Goal: Information Seeking & Learning: Learn about a topic

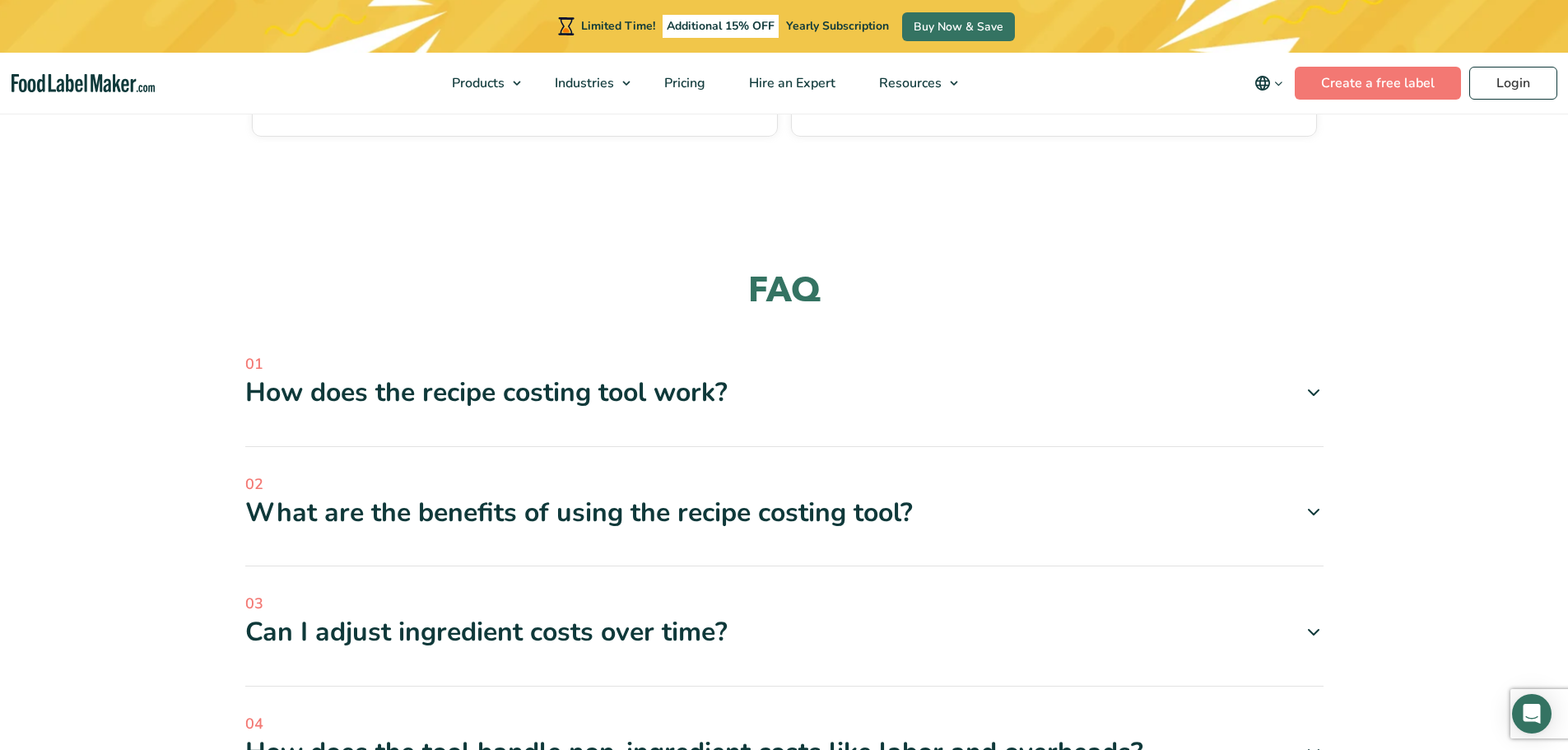
scroll to position [3020, 0]
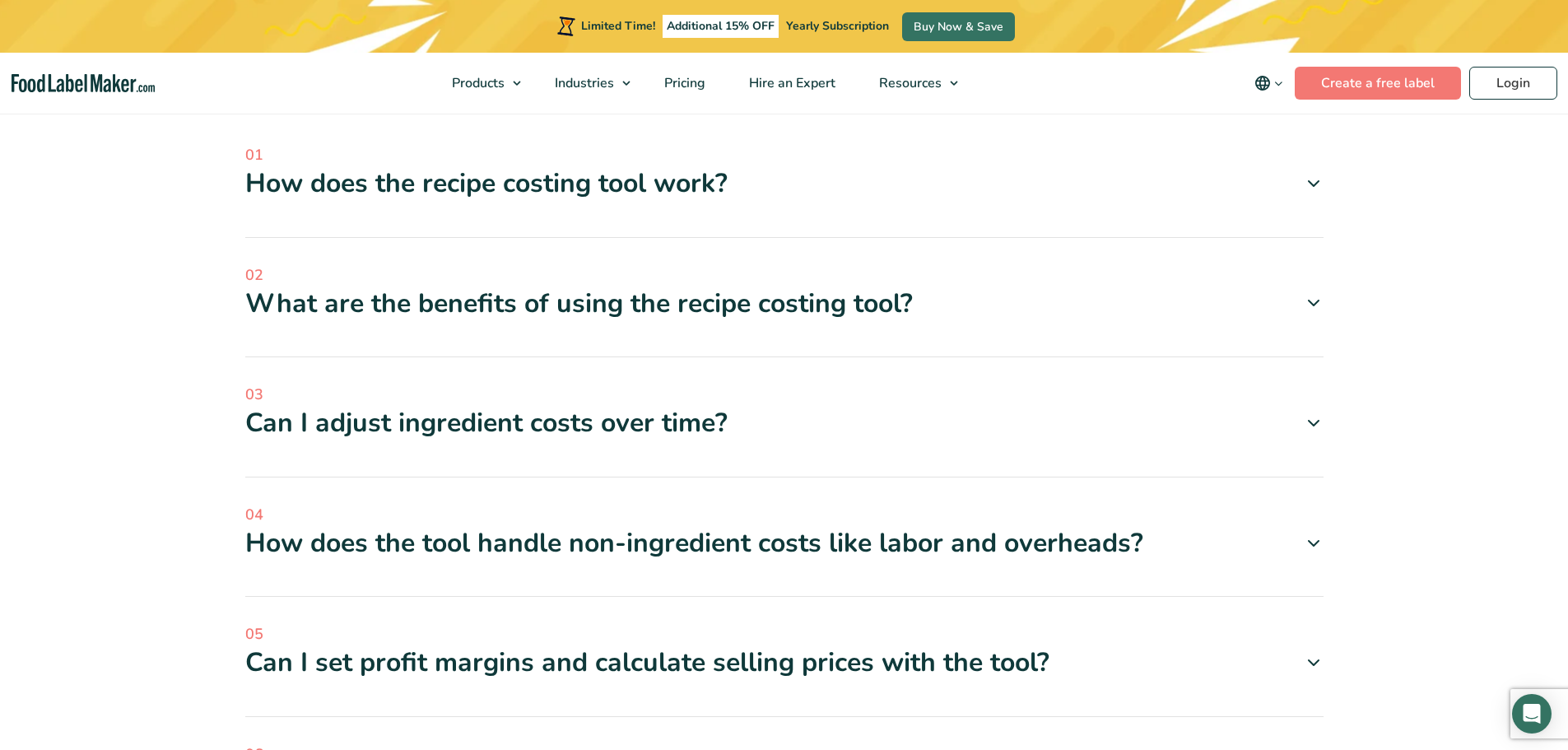
click at [1315, 180] on icon at bounding box center [1313, 183] width 20 height 20
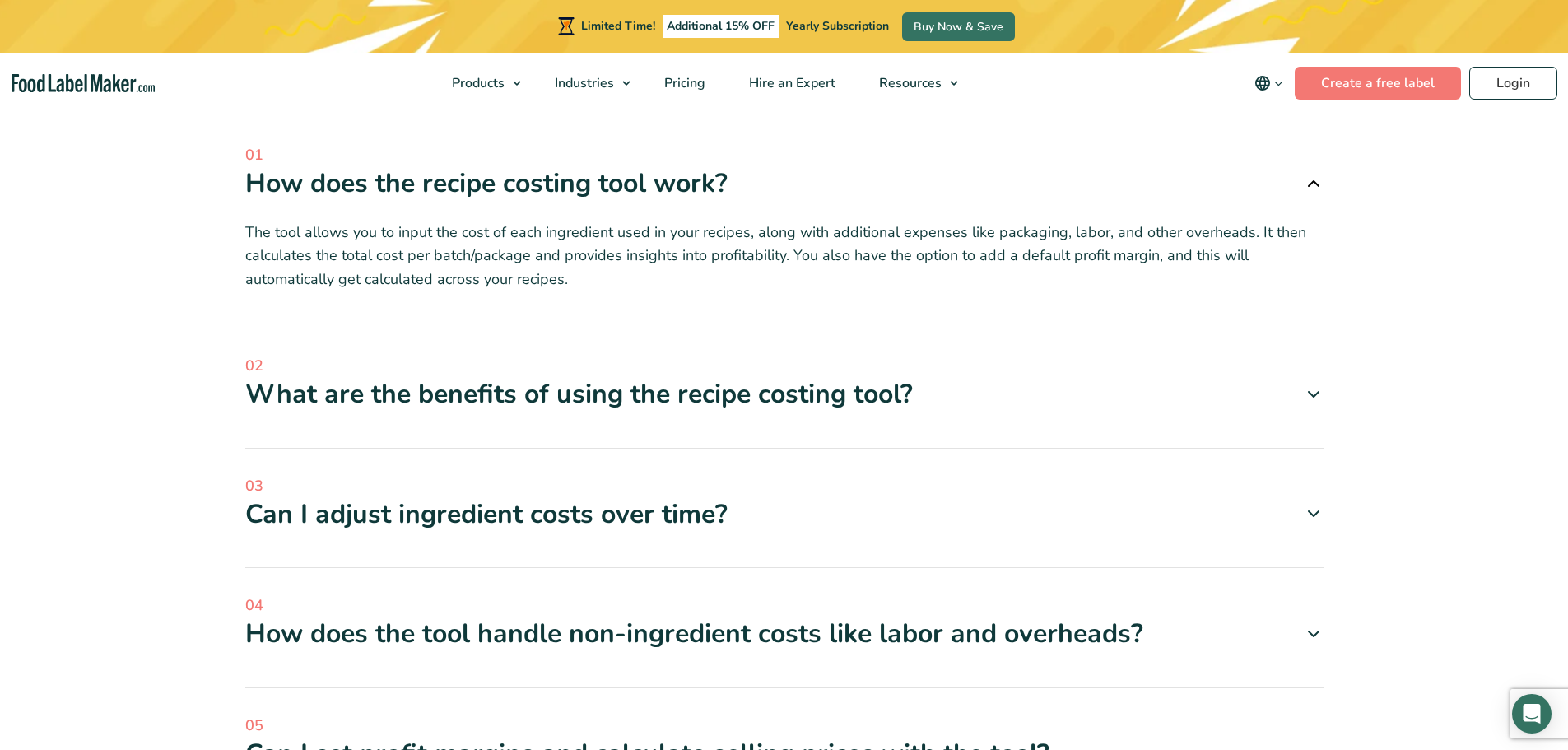
click at [1312, 510] on icon at bounding box center [1313, 514] width 20 height 20
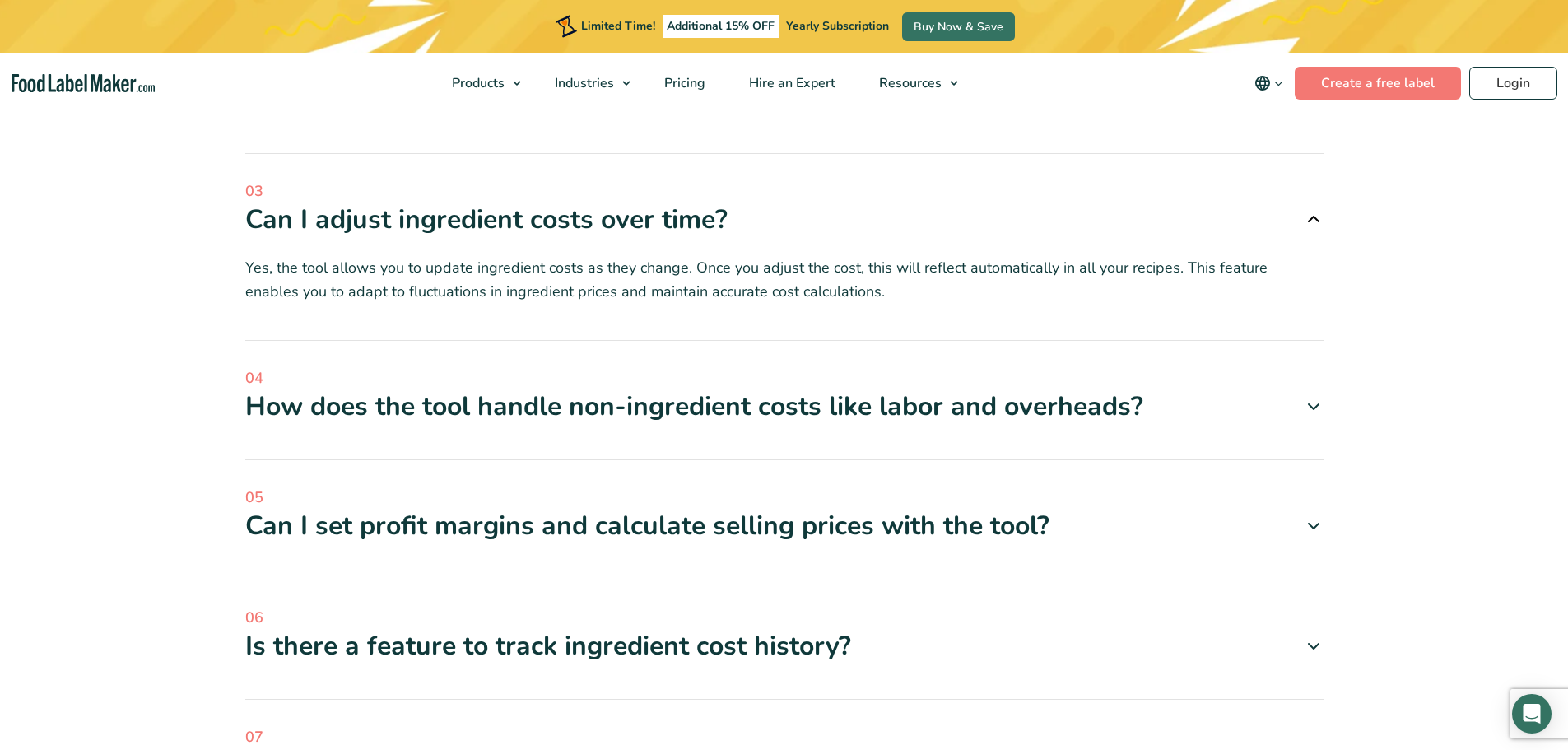
scroll to position [3321, 0]
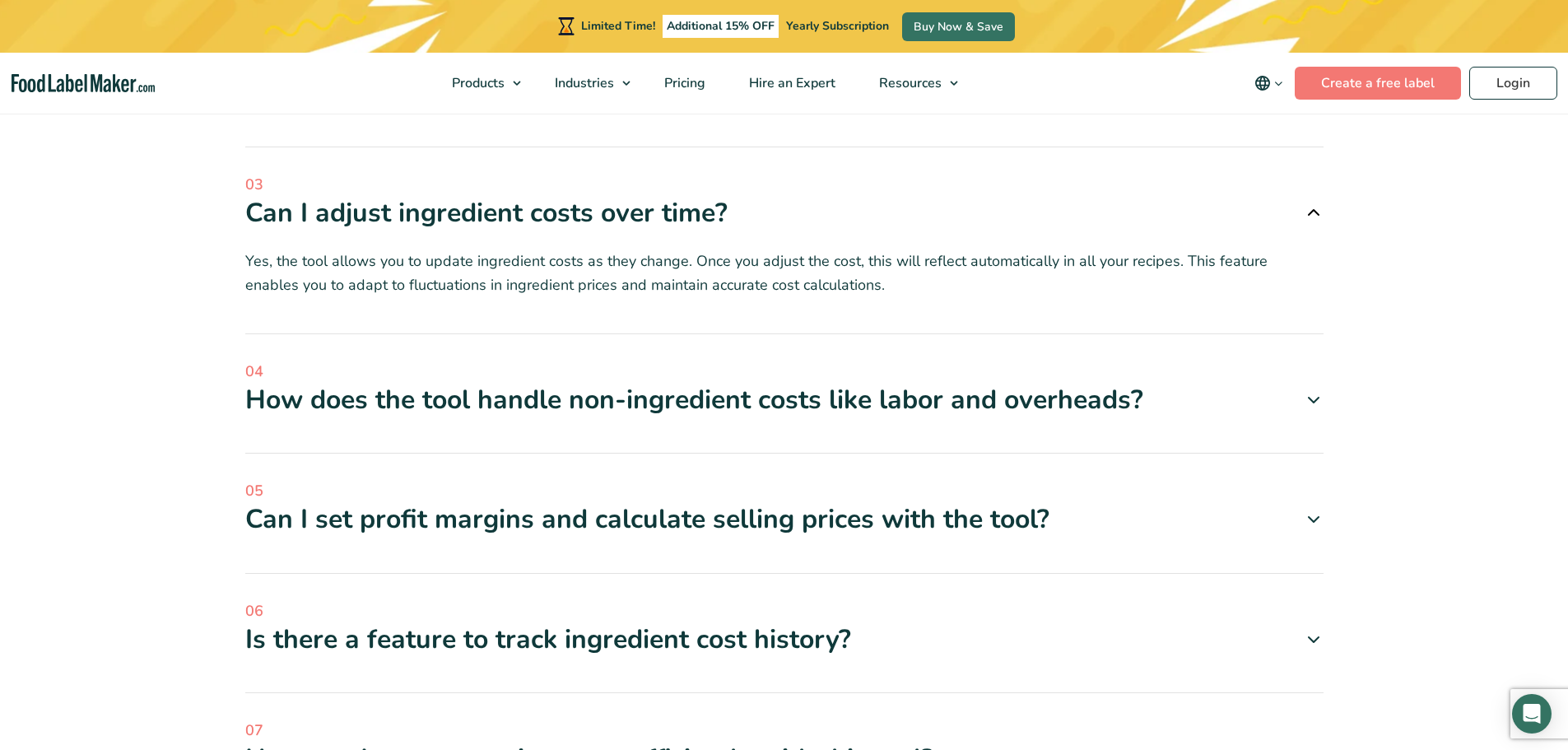
click at [1312, 401] on icon at bounding box center [1313, 400] width 20 height 20
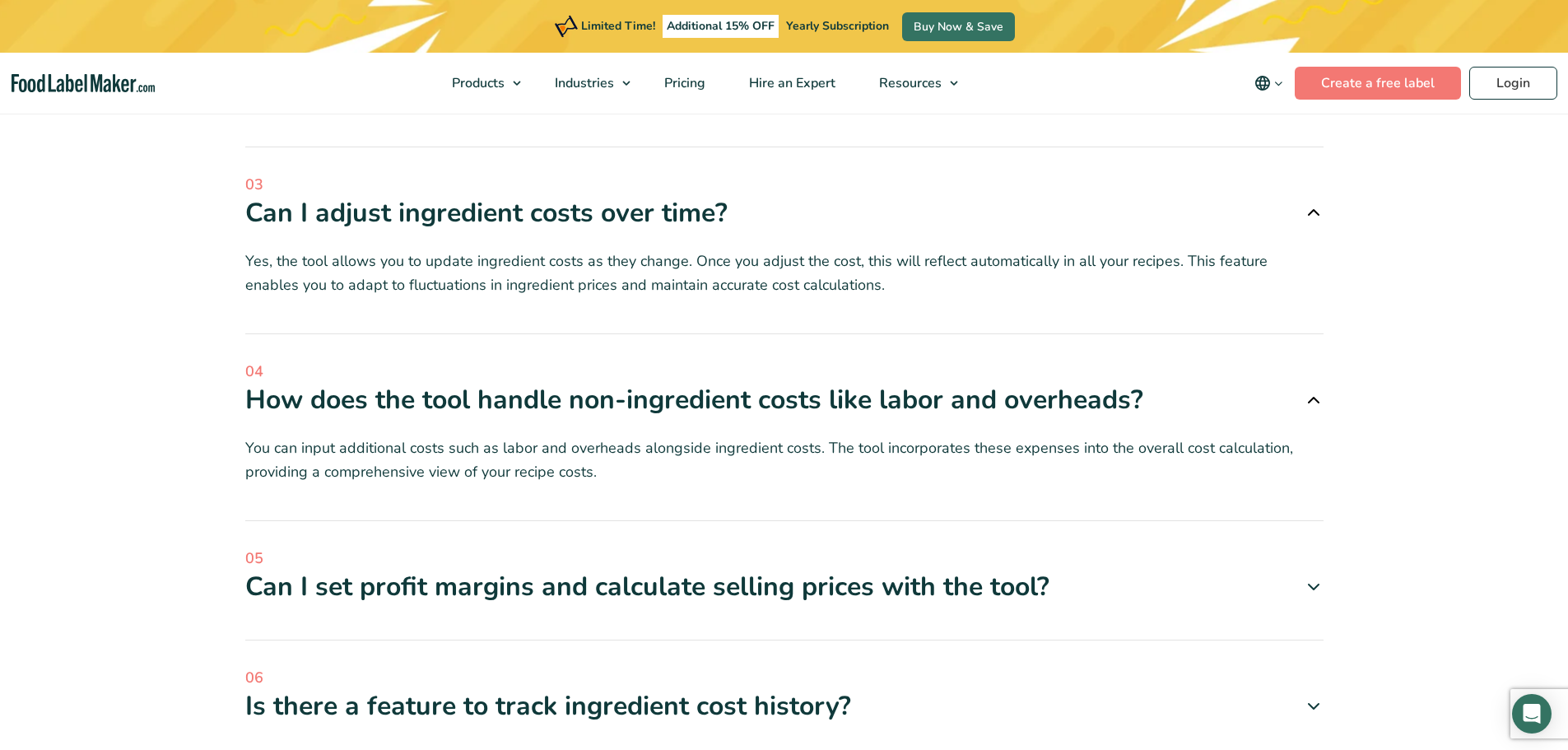
click at [1307, 588] on icon at bounding box center [1313, 587] width 20 height 20
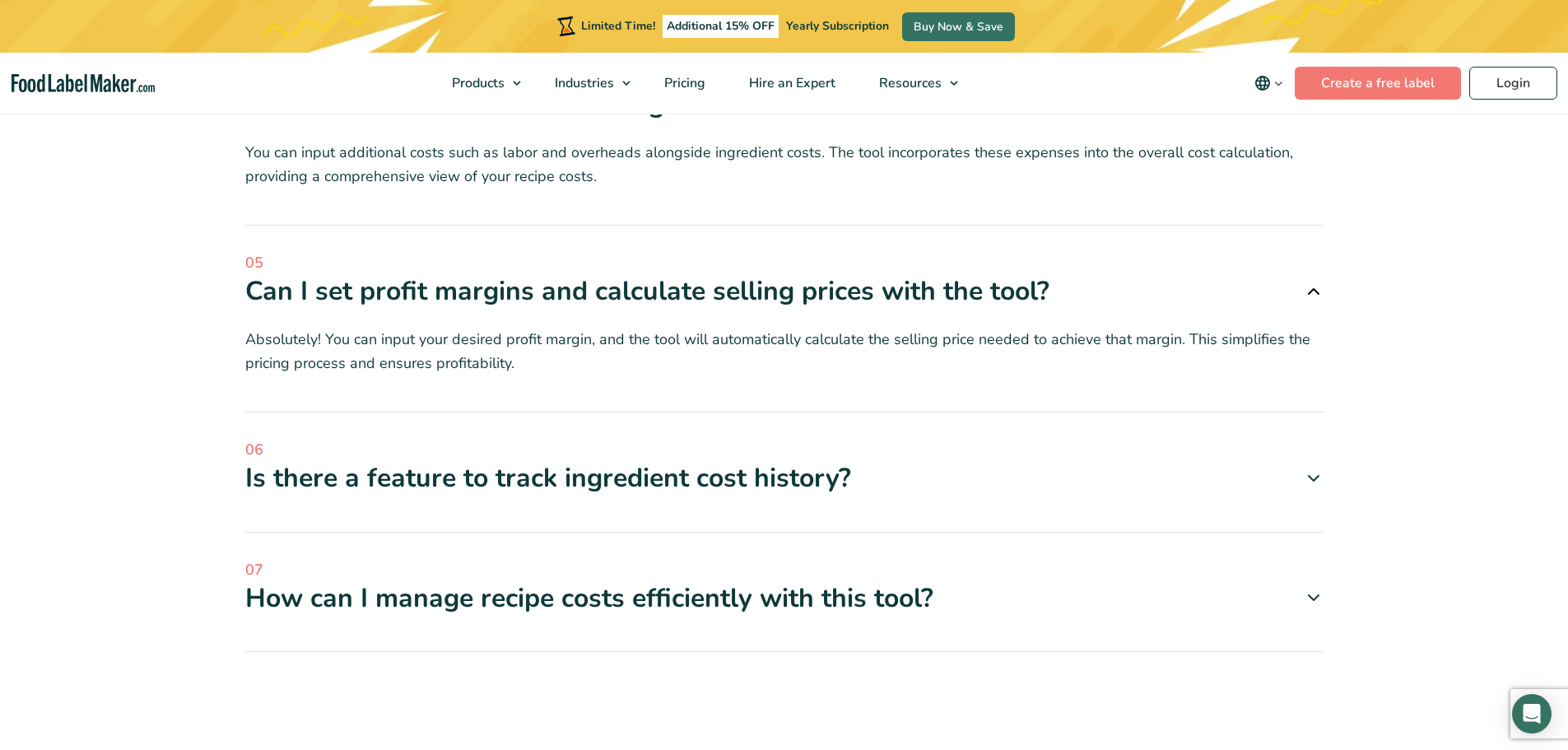
scroll to position [3624, 0]
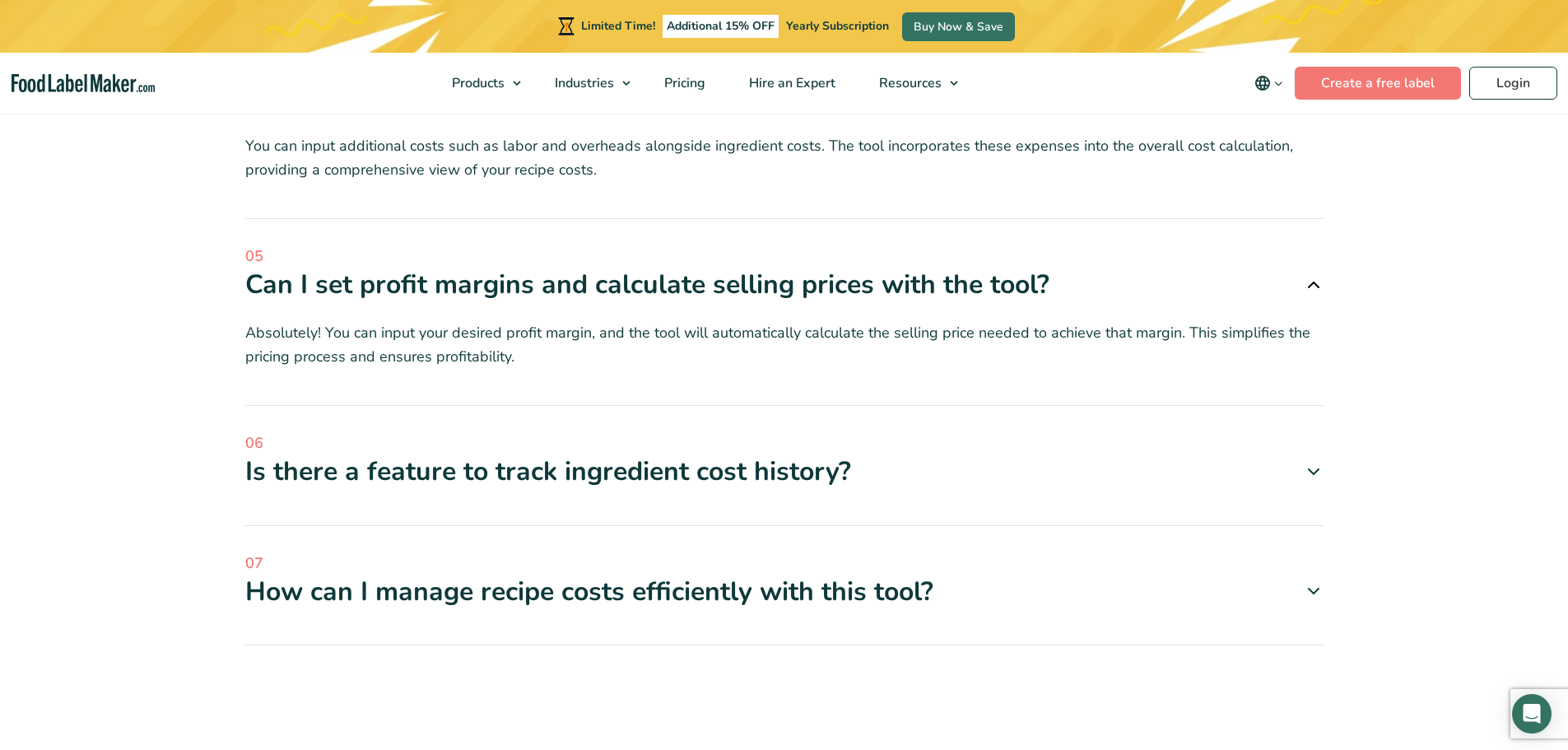
click at [1316, 476] on icon at bounding box center [1313, 471] width 20 height 20
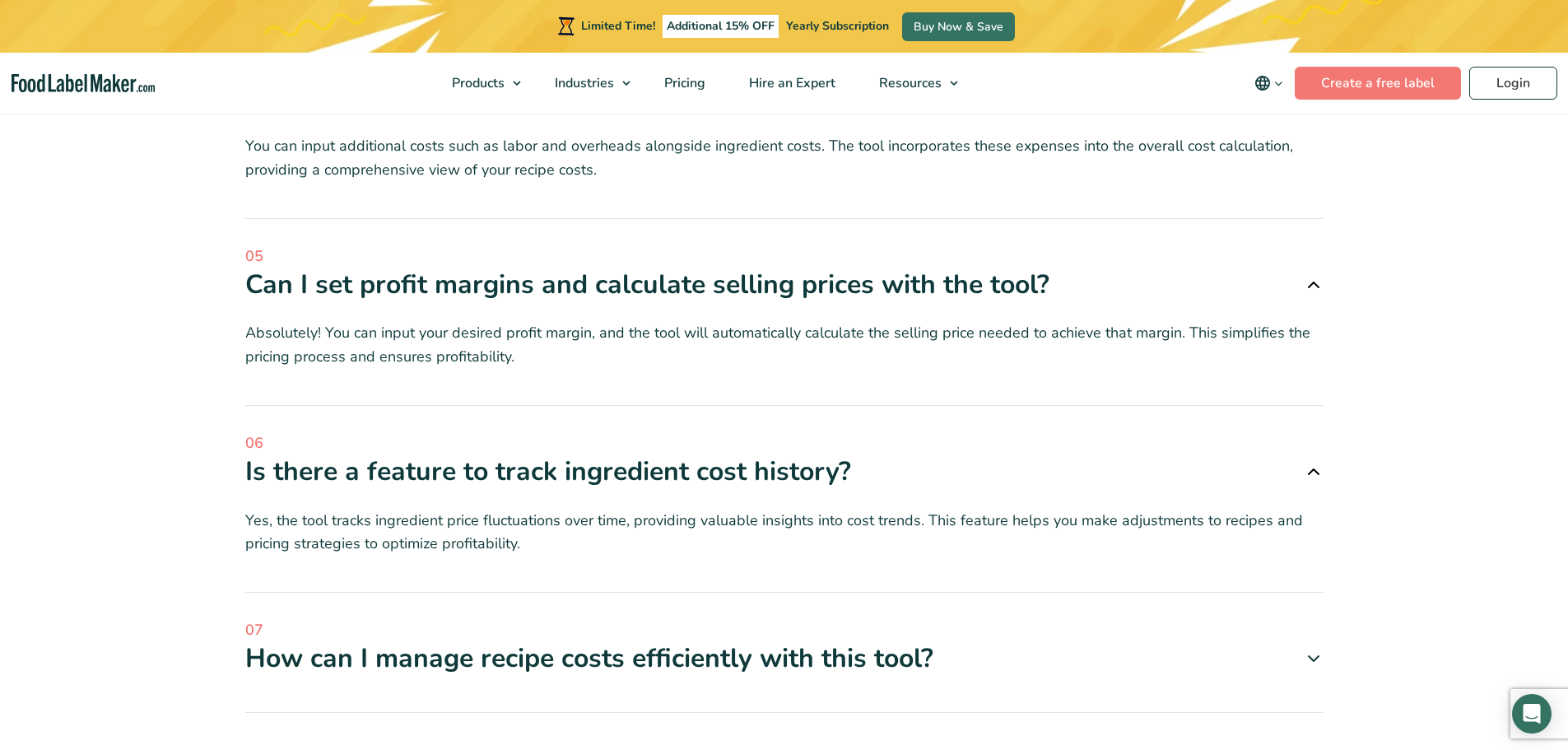
scroll to position [3926, 0]
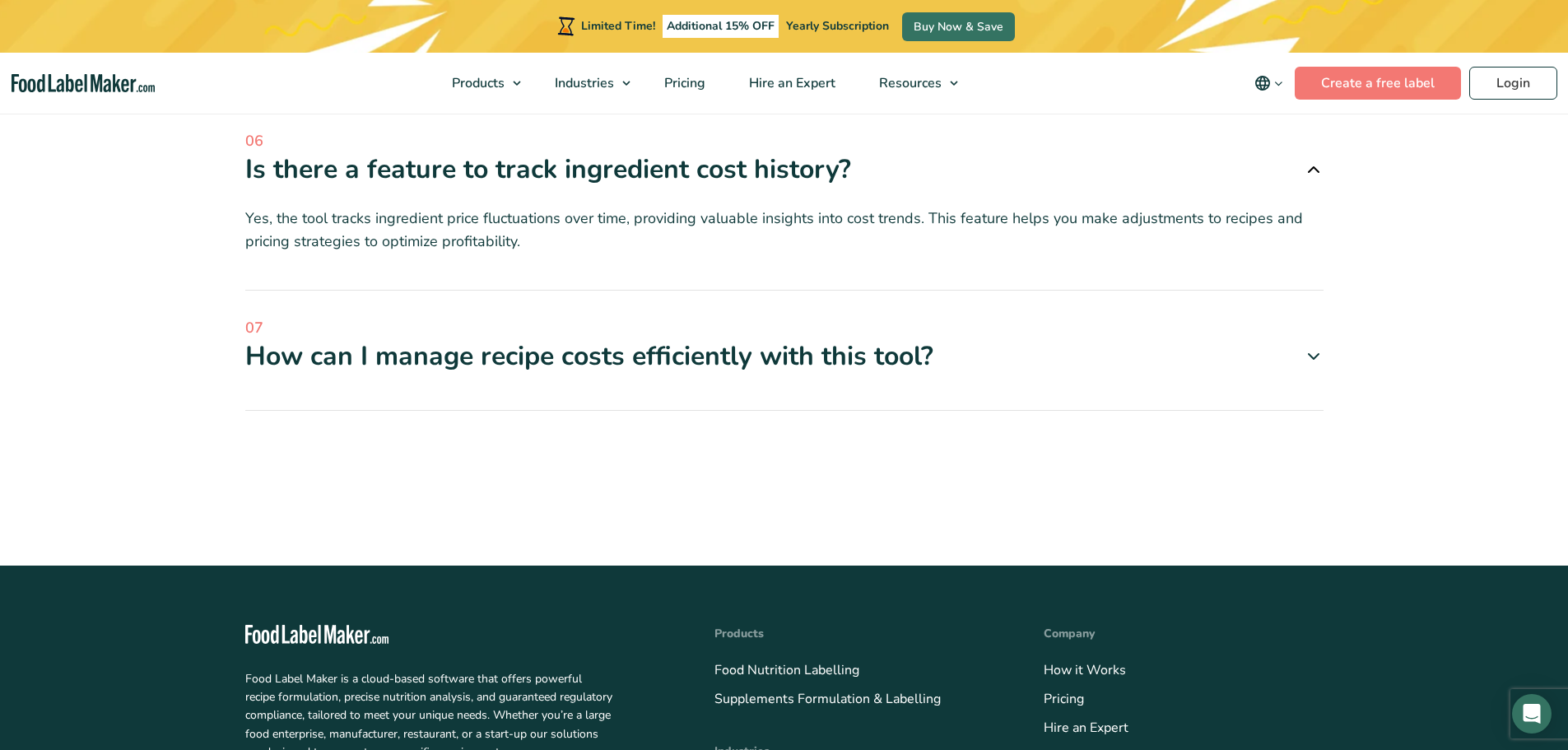
click at [1313, 353] on icon at bounding box center [1313, 356] width 20 height 20
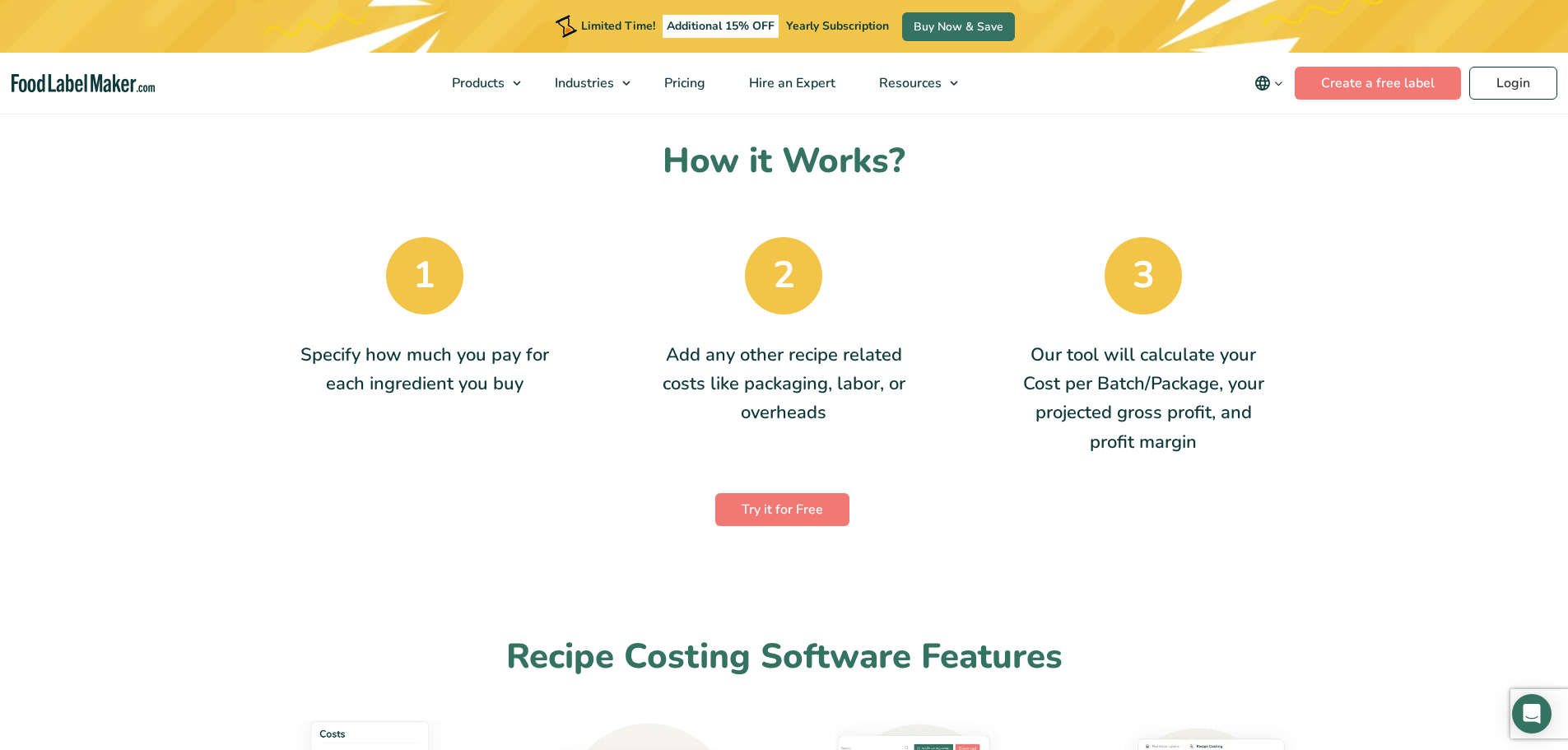
scroll to position [302, 0]
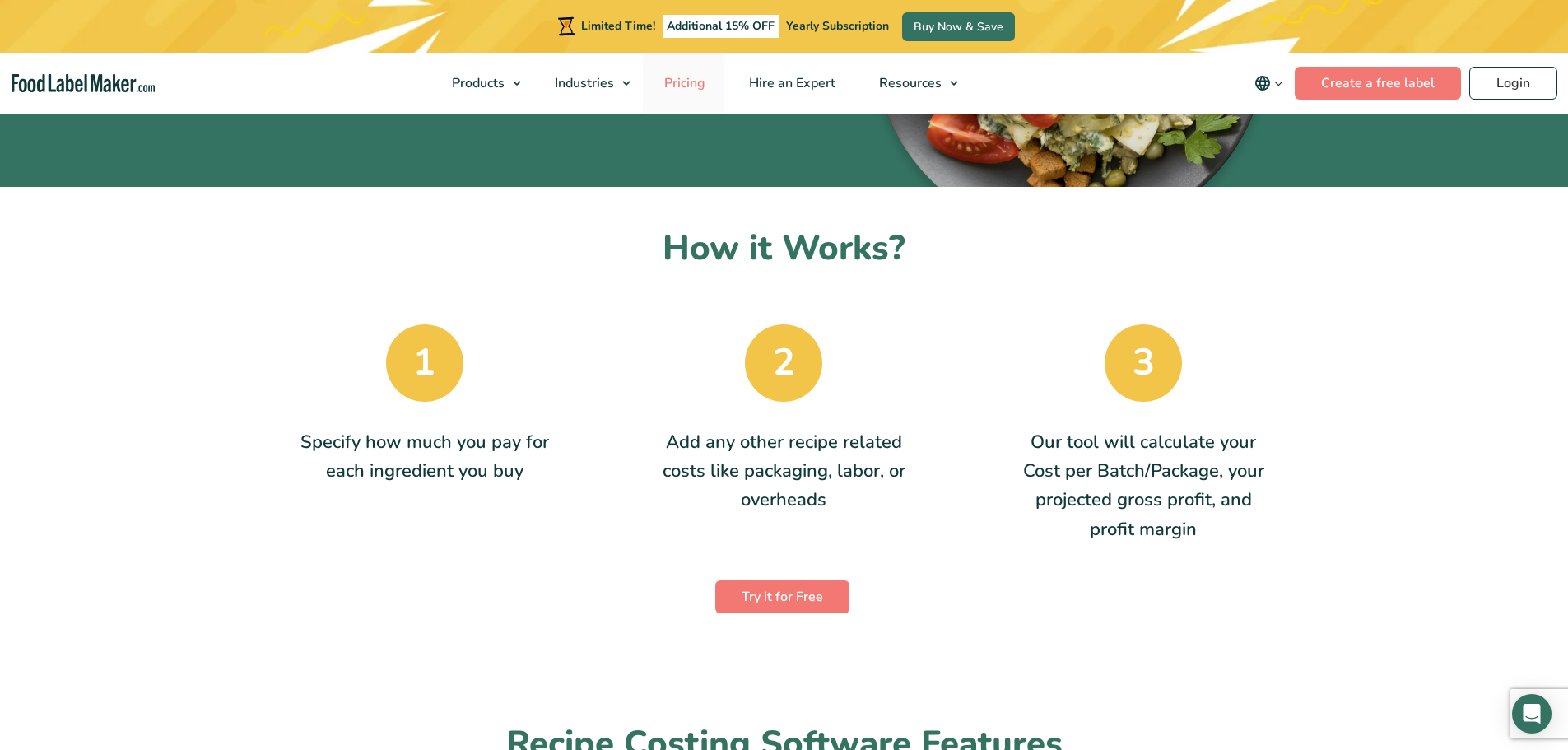
click at [695, 85] on span "Pricing" at bounding box center [682, 83] width 47 height 18
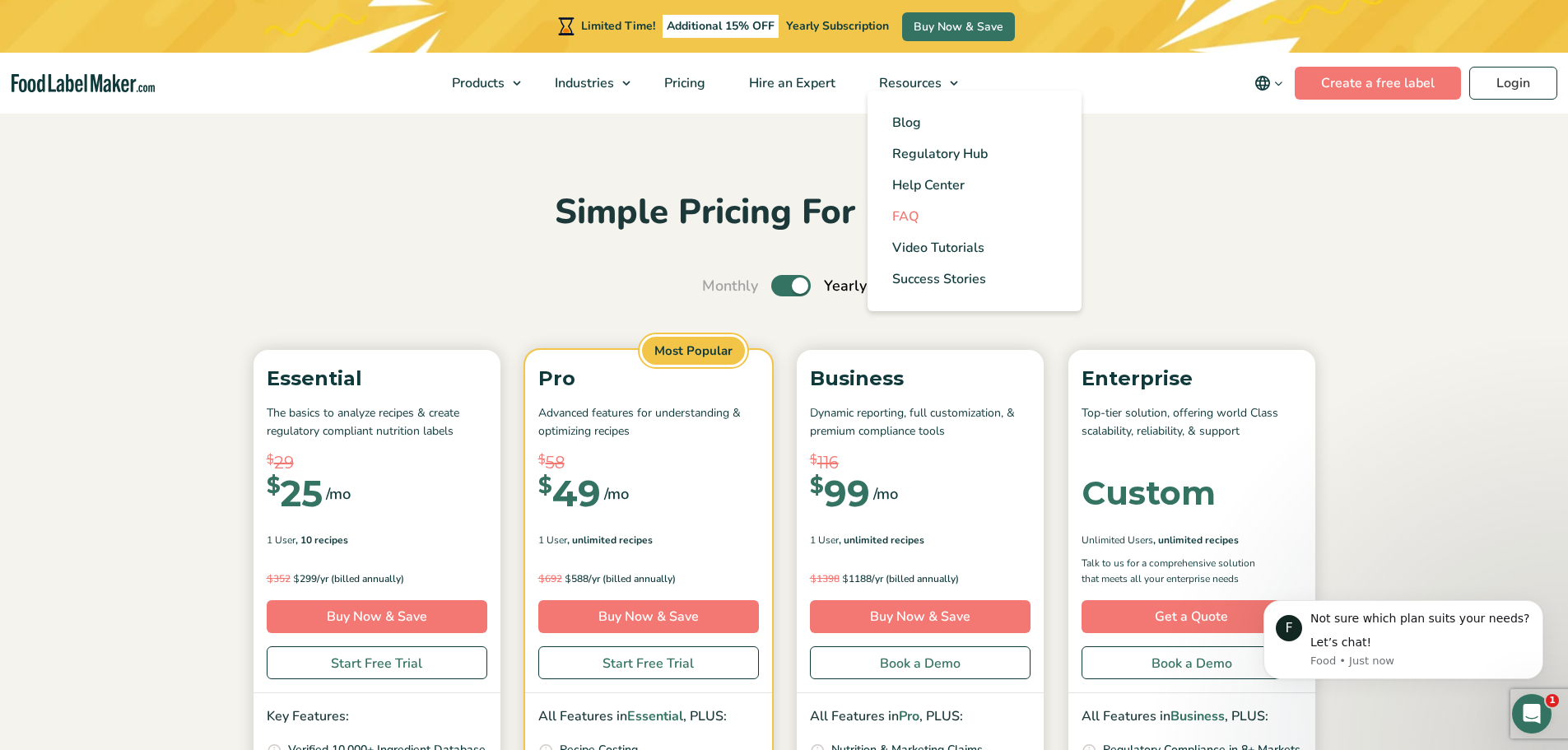
click at [913, 218] on span "FAQ" at bounding box center [905, 216] width 27 height 18
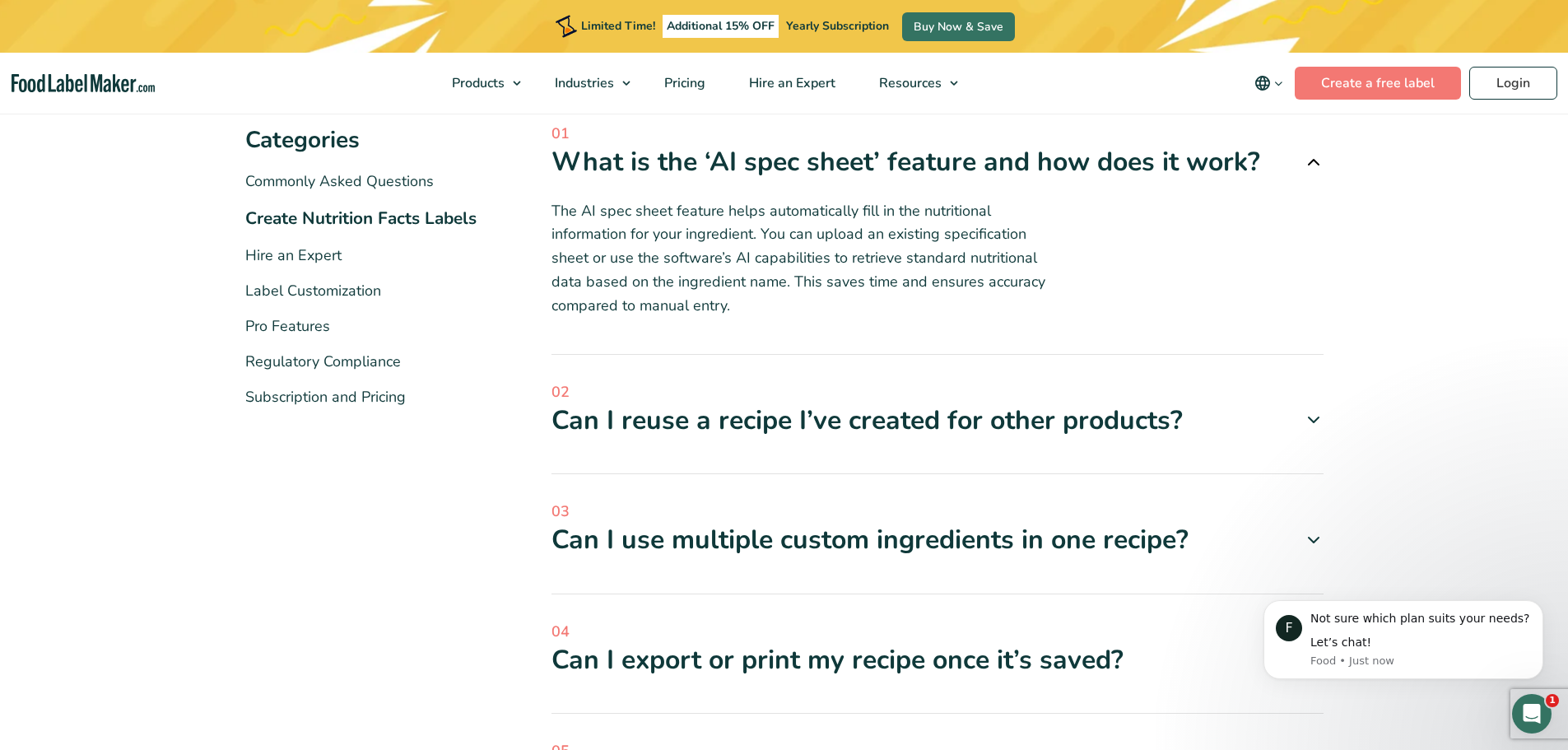
scroll to position [302, 0]
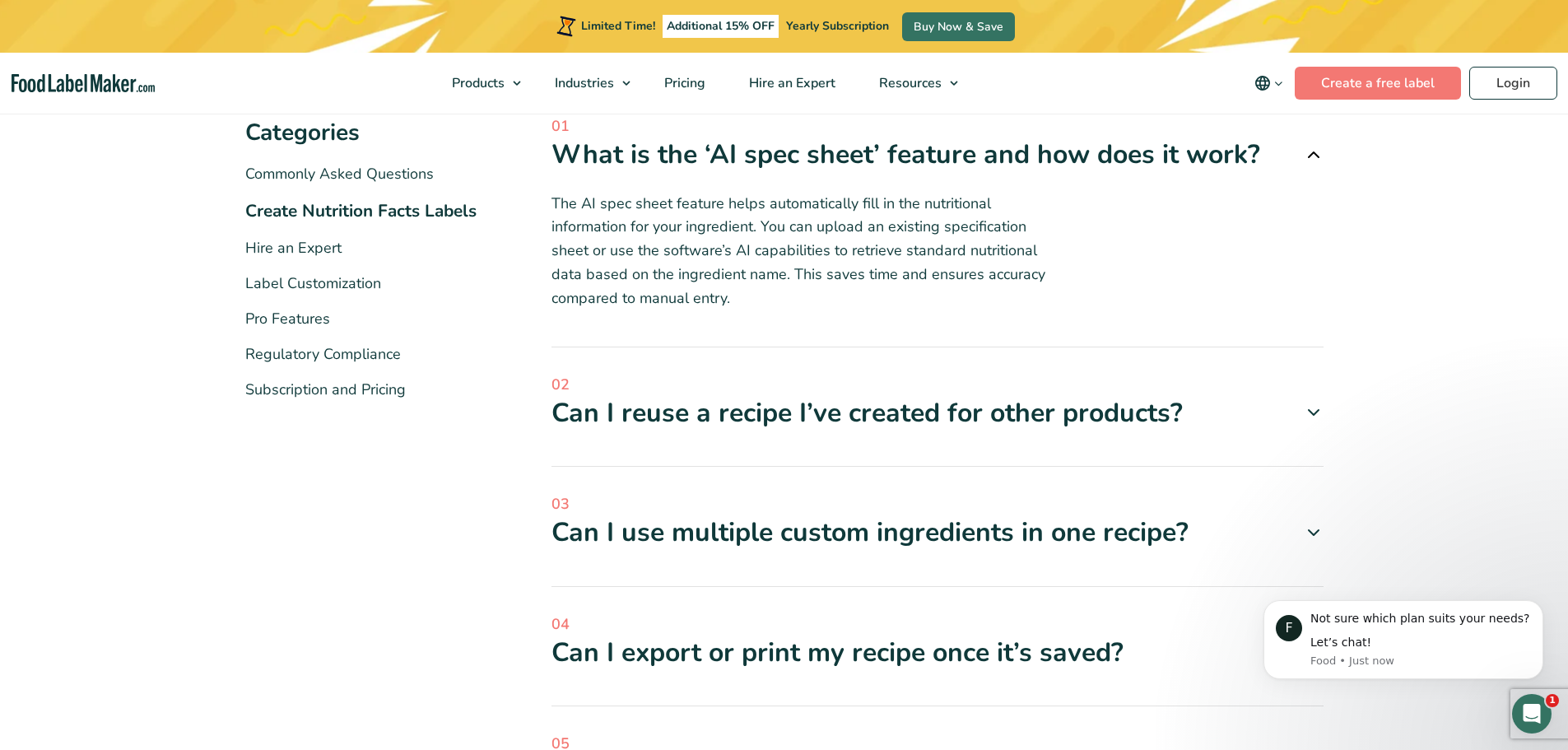
click at [828, 412] on div "Can I reuse a recipe I’ve created for other products?" at bounding box center [937, 413] width 772 height 35
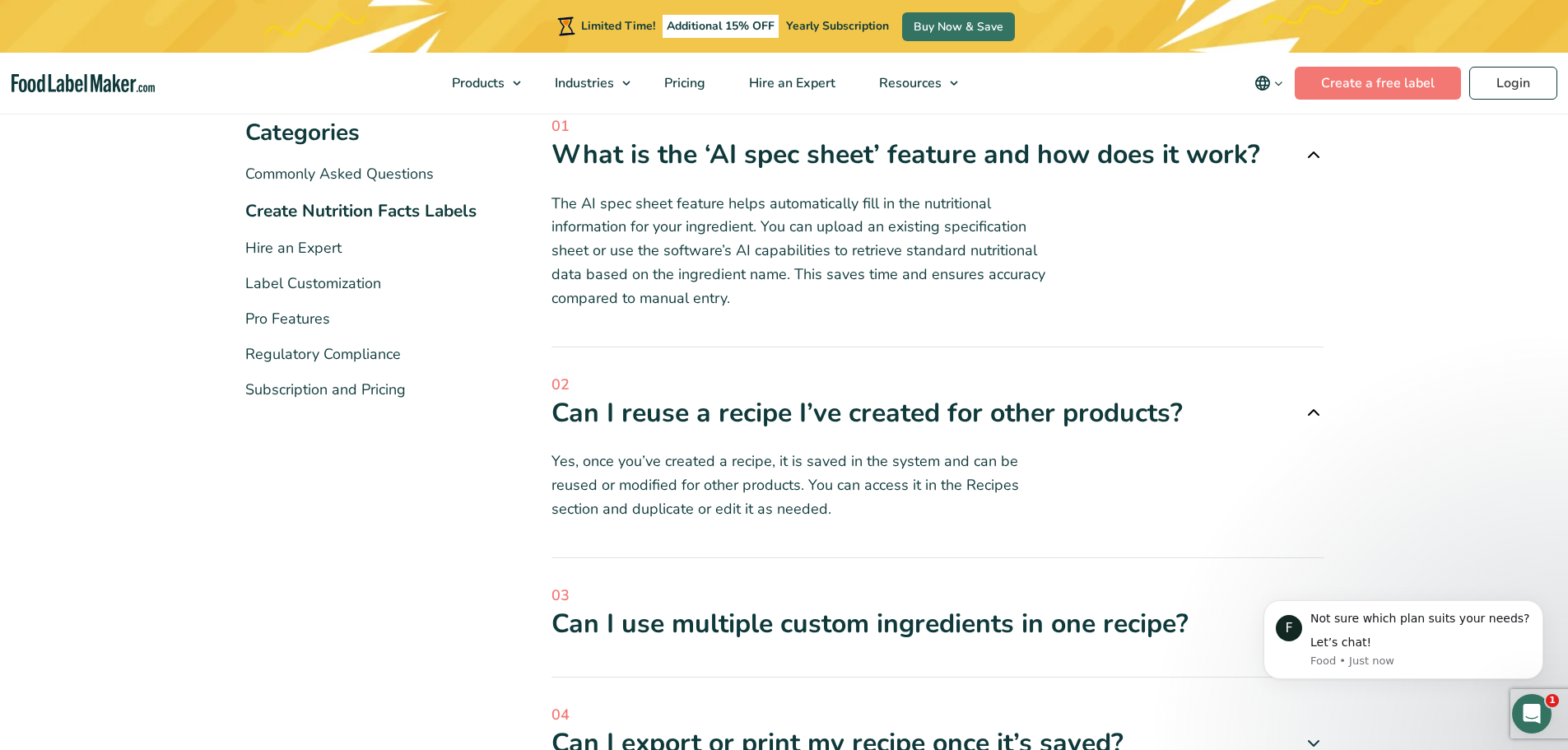
click at [1017, 621] on div "Can I use multiple custom ingredients in one recipe?" at bounding box center [937, 624] width 772 height 35
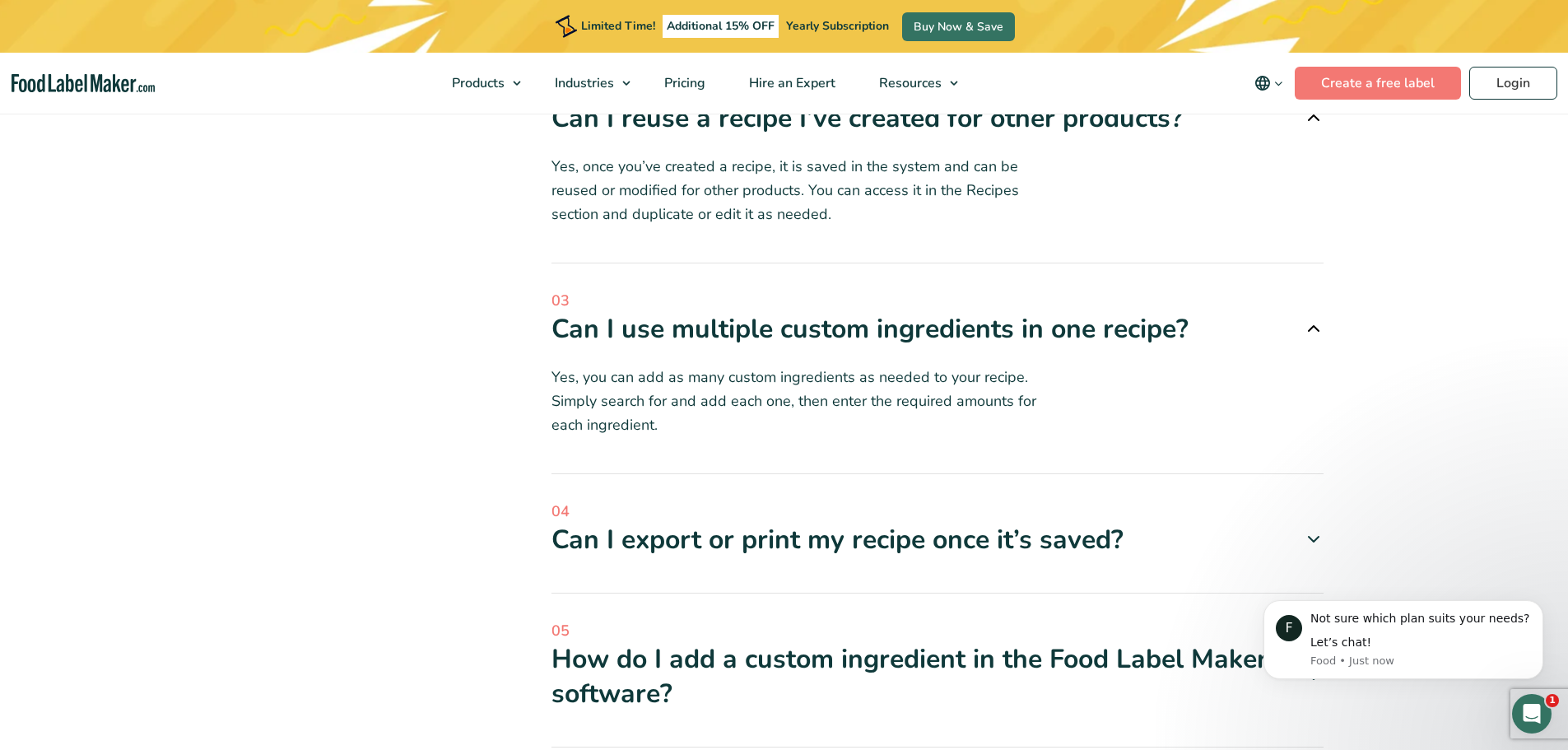
scroll to position [603, 0]
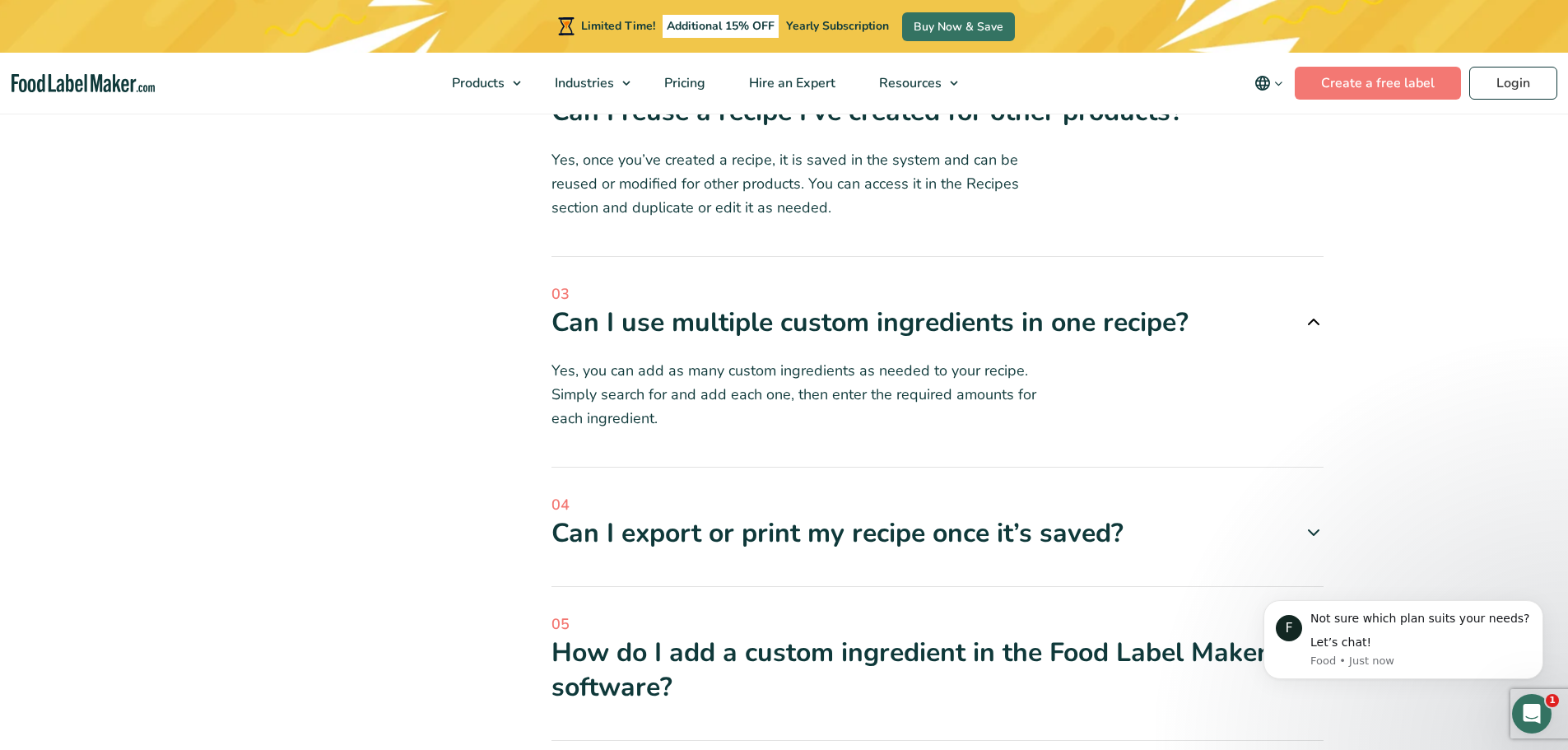
click at [827, 520] on div "Can I export or print my recipe once it’s saved?" at bounding box center [937, 533] width 772 height 35
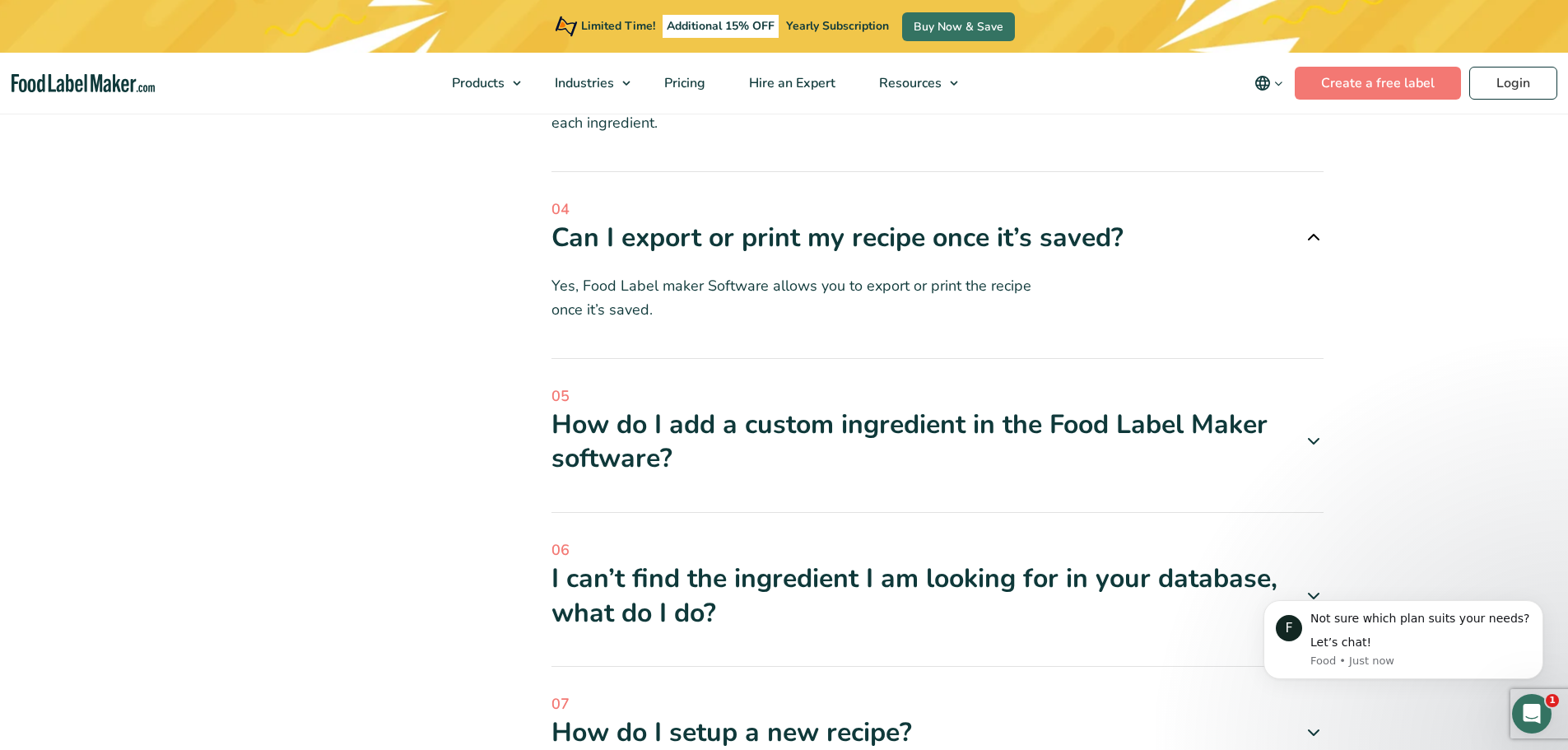
scroll to position [906, 0]
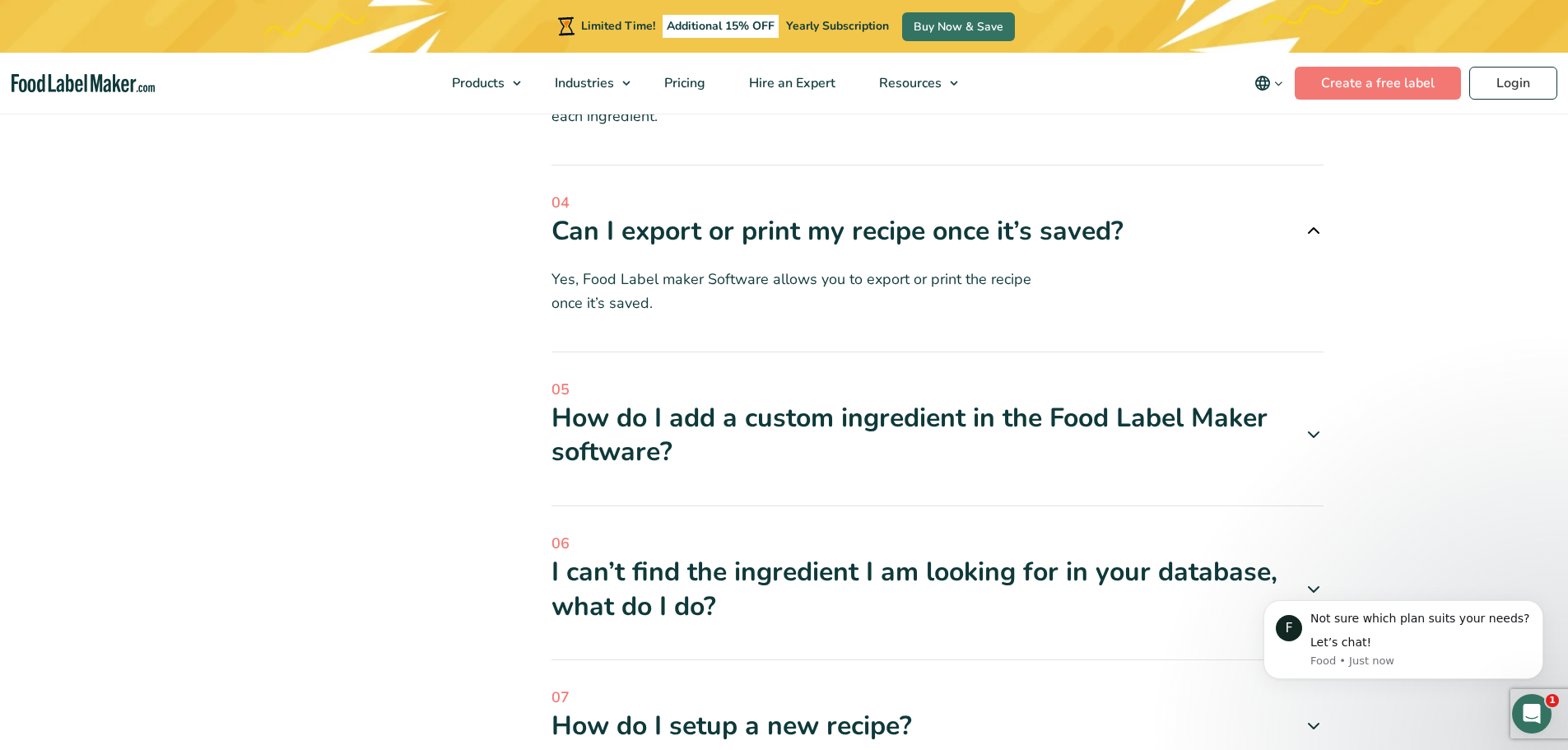
click at [825, 418] on div "How do I add a custom ingredient in the Food Label Maker software?" at bounding box center [937, 435] width 772 height 68
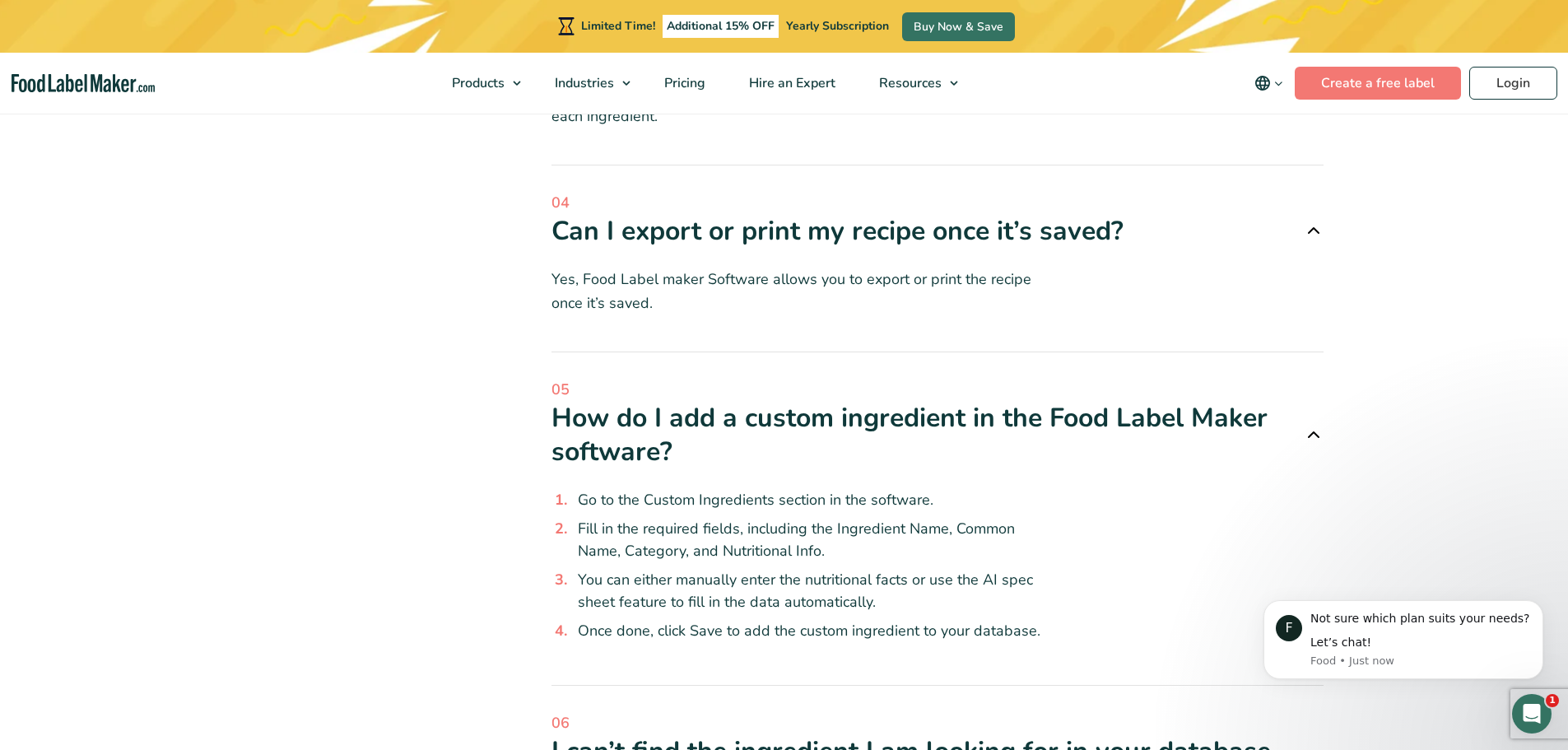
scroll to position [1208, 0]
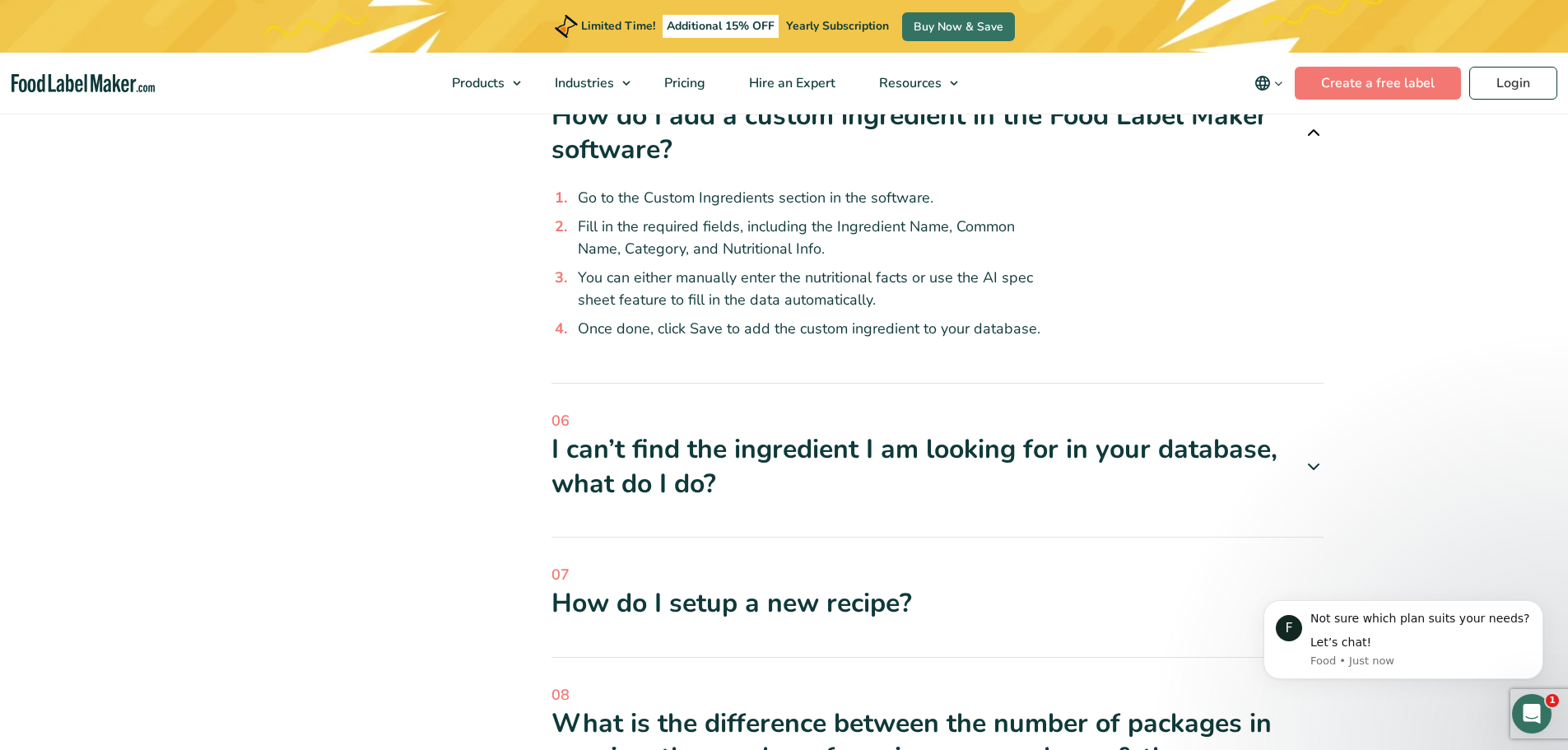
click at [713, 444] on div "I can’t find the ingredient I am looking for in your database, what do I do?" at bounding box center [937, 466] width 772 height 68
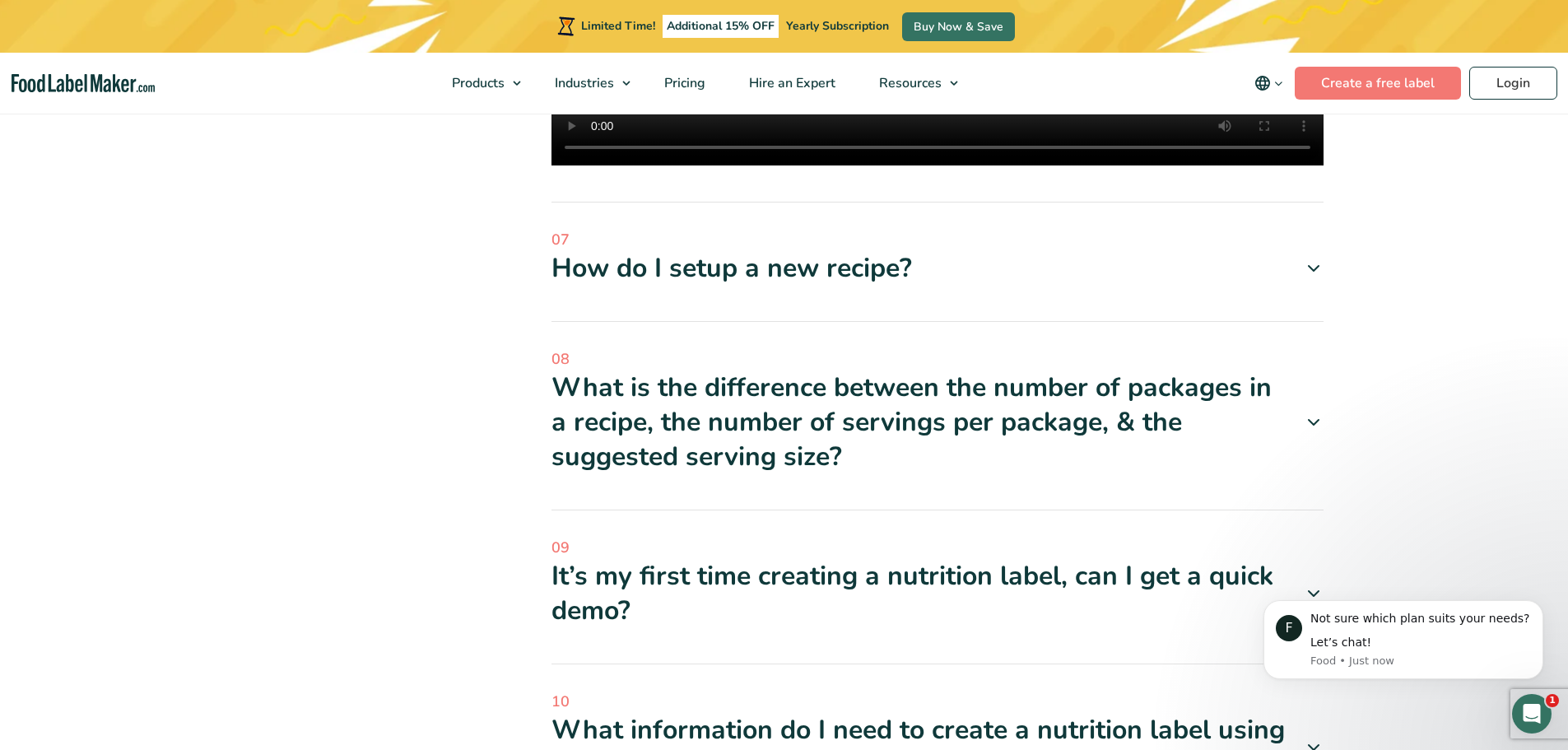
scroll to position [2416, 0]
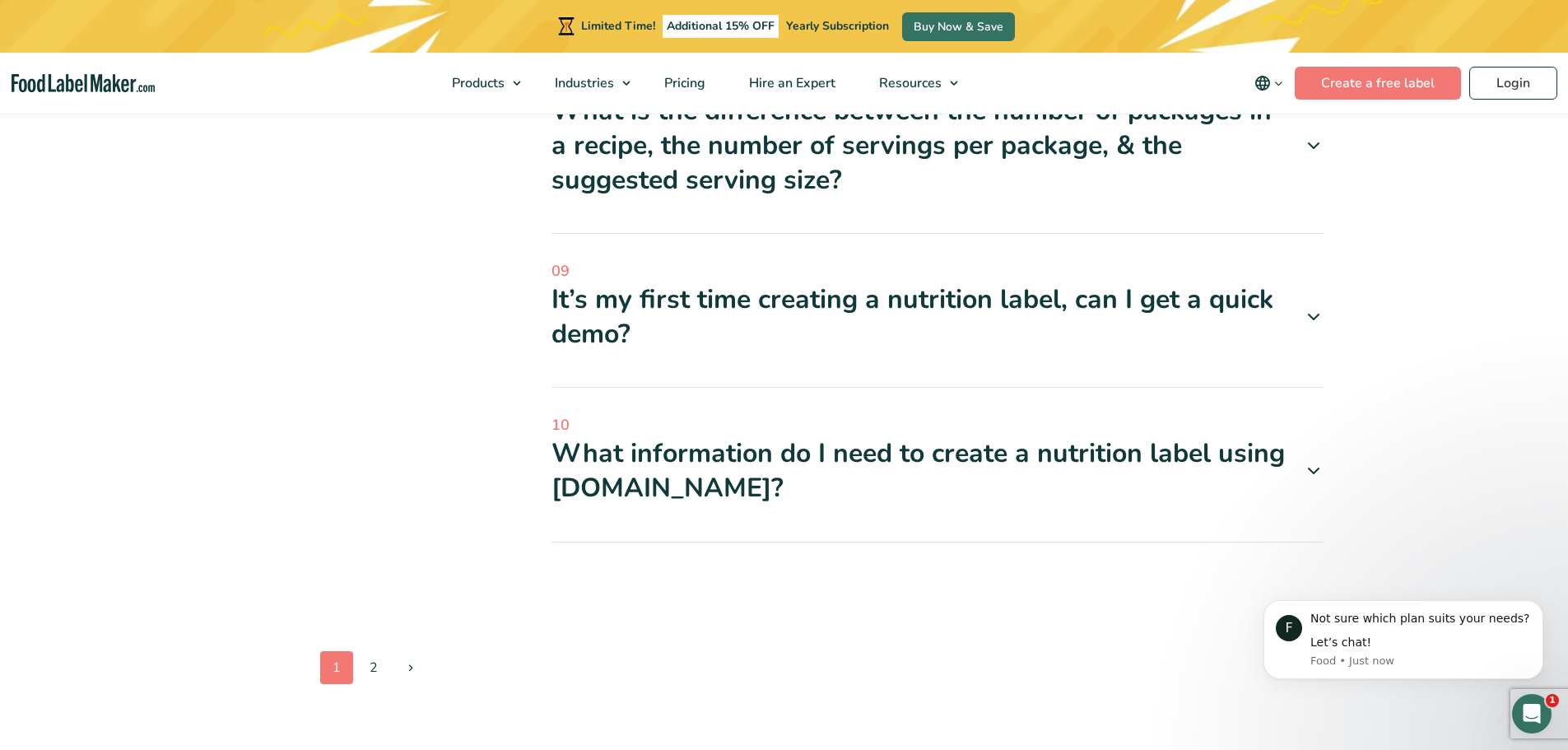
click at [787, 305] on div "It’s my first time creating a nutrition label, can I get a quick demo?" at bounding box center [937, 316] width 772 height 68
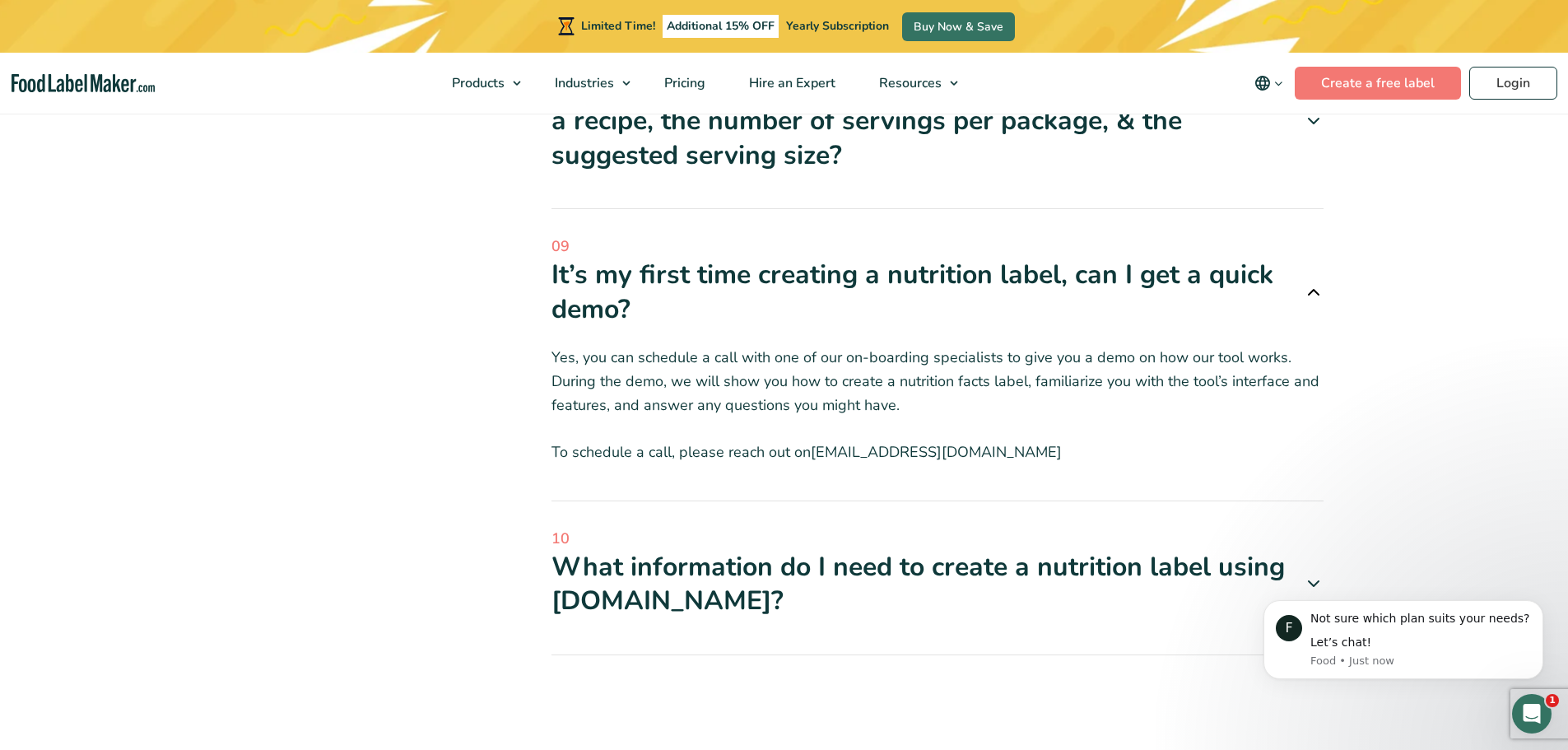
scroll to position [2718, 0]
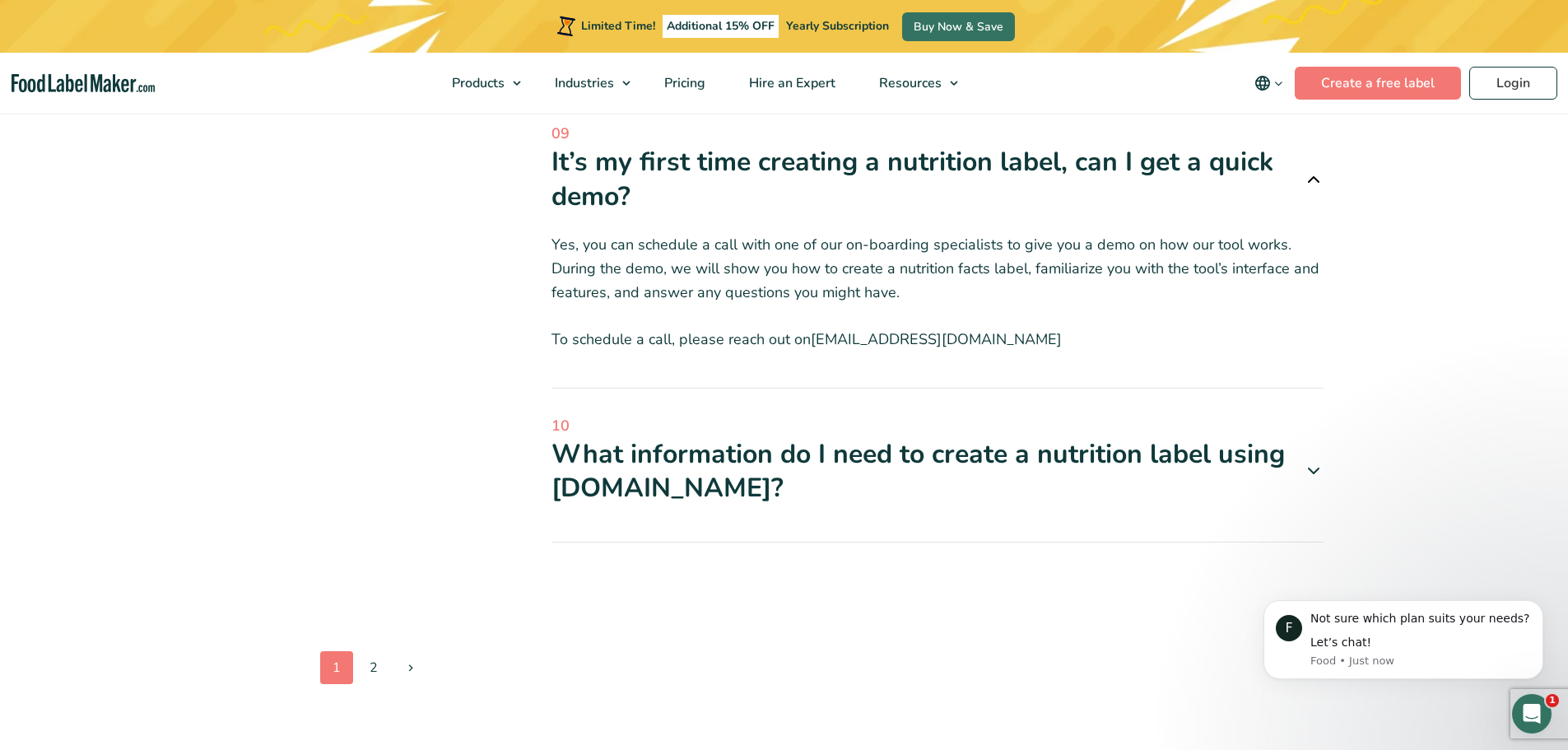
click at [698, 438] on div "What information do I need to create a nutrition label using foodlabelmaker.com?" at bounding box center [937, 471] width 772 height 68
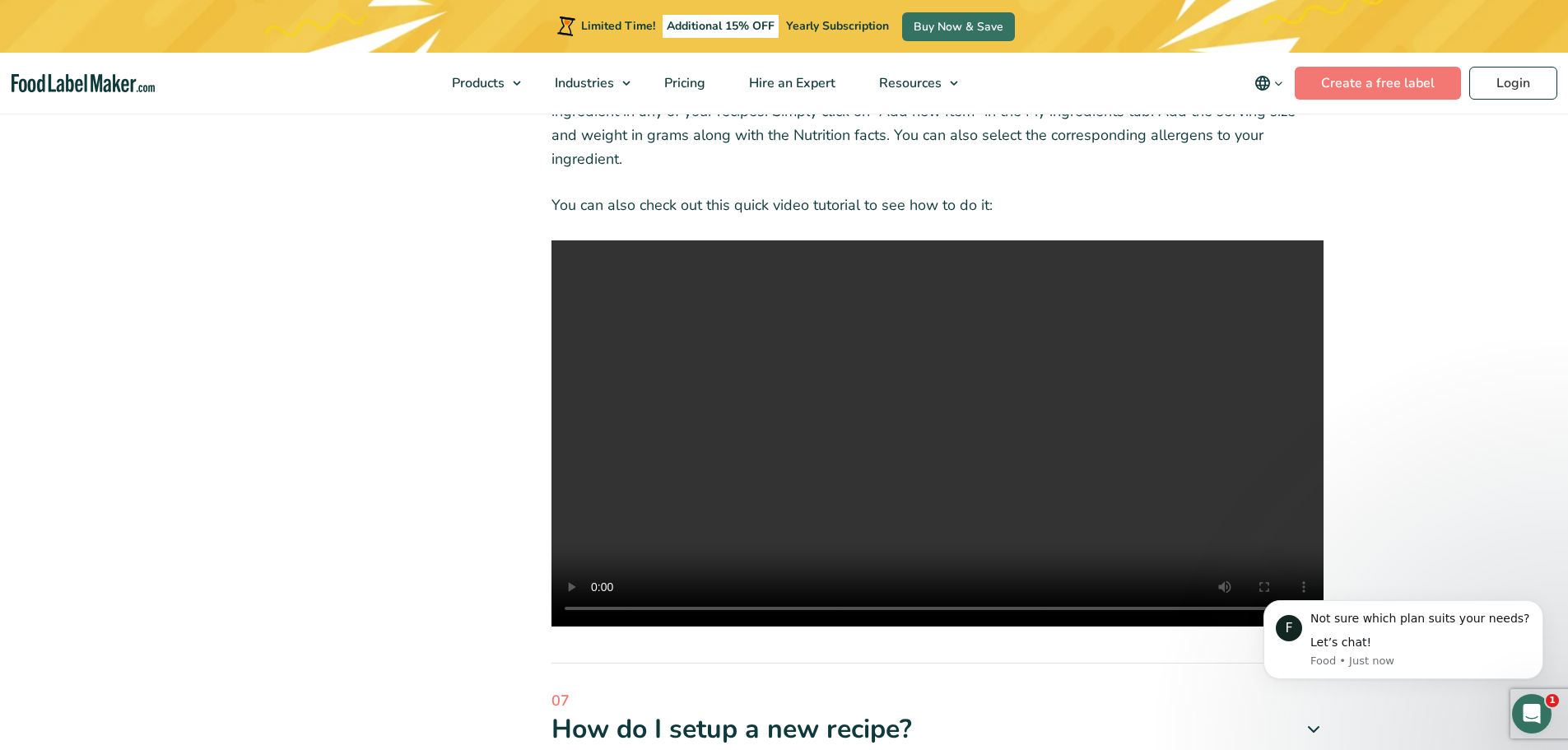
scroll to position [0, 0]
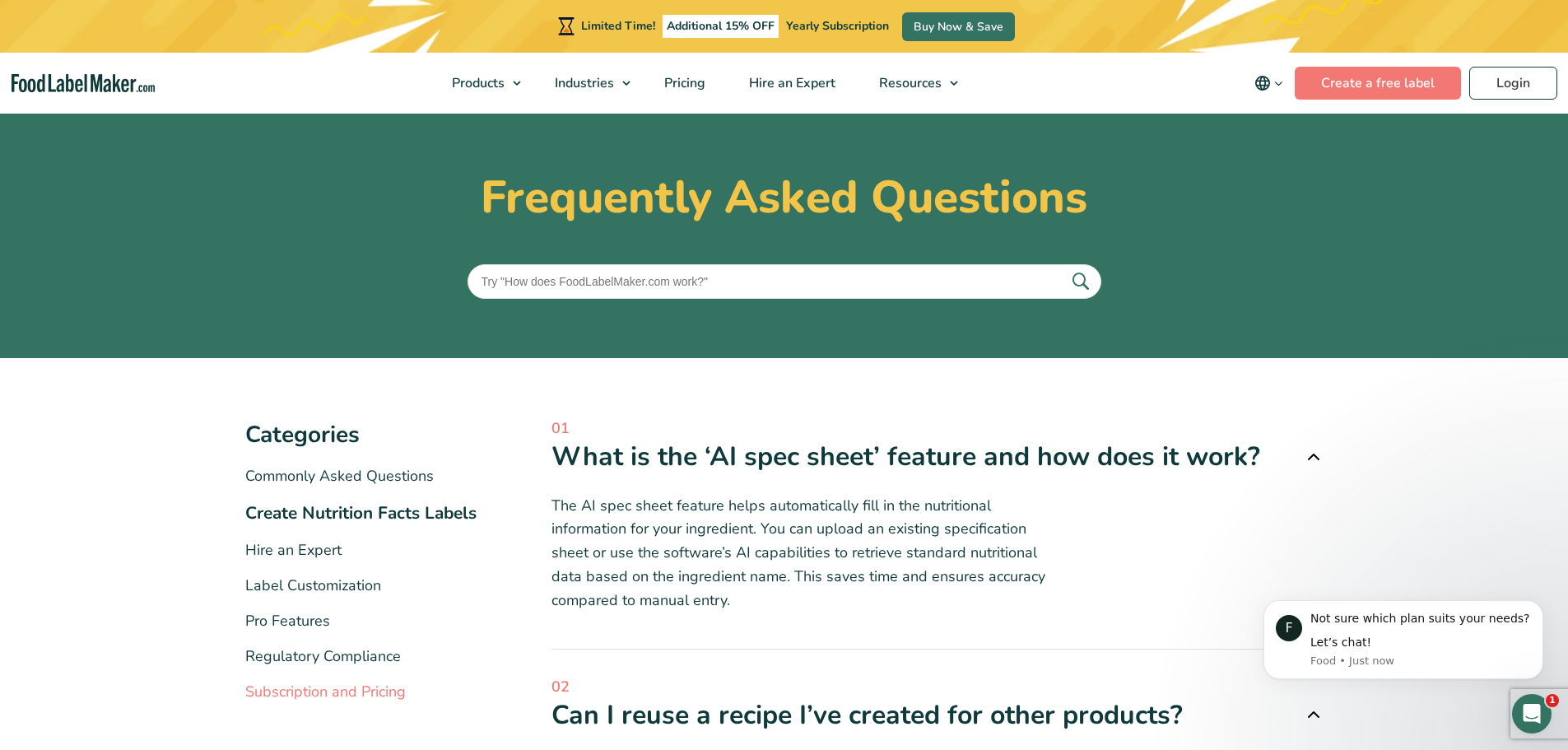
click at [347, 691] on link "Subscription and Pricing" at bounding box center [325, 691] width 160 height 20
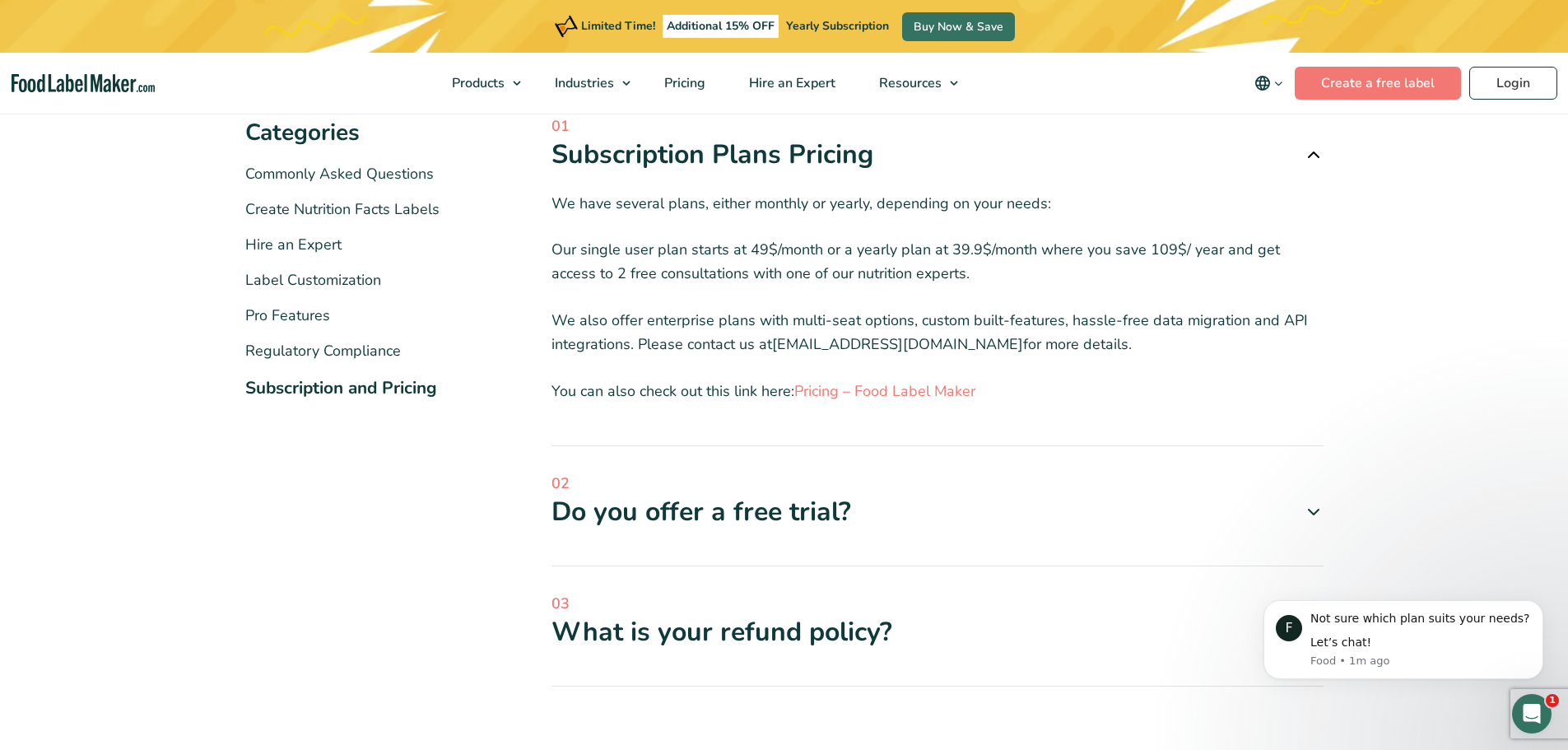
click at [744, 508] on div "Do you offer a free trial?" at bounding box center [937, 512] width 772 height 35
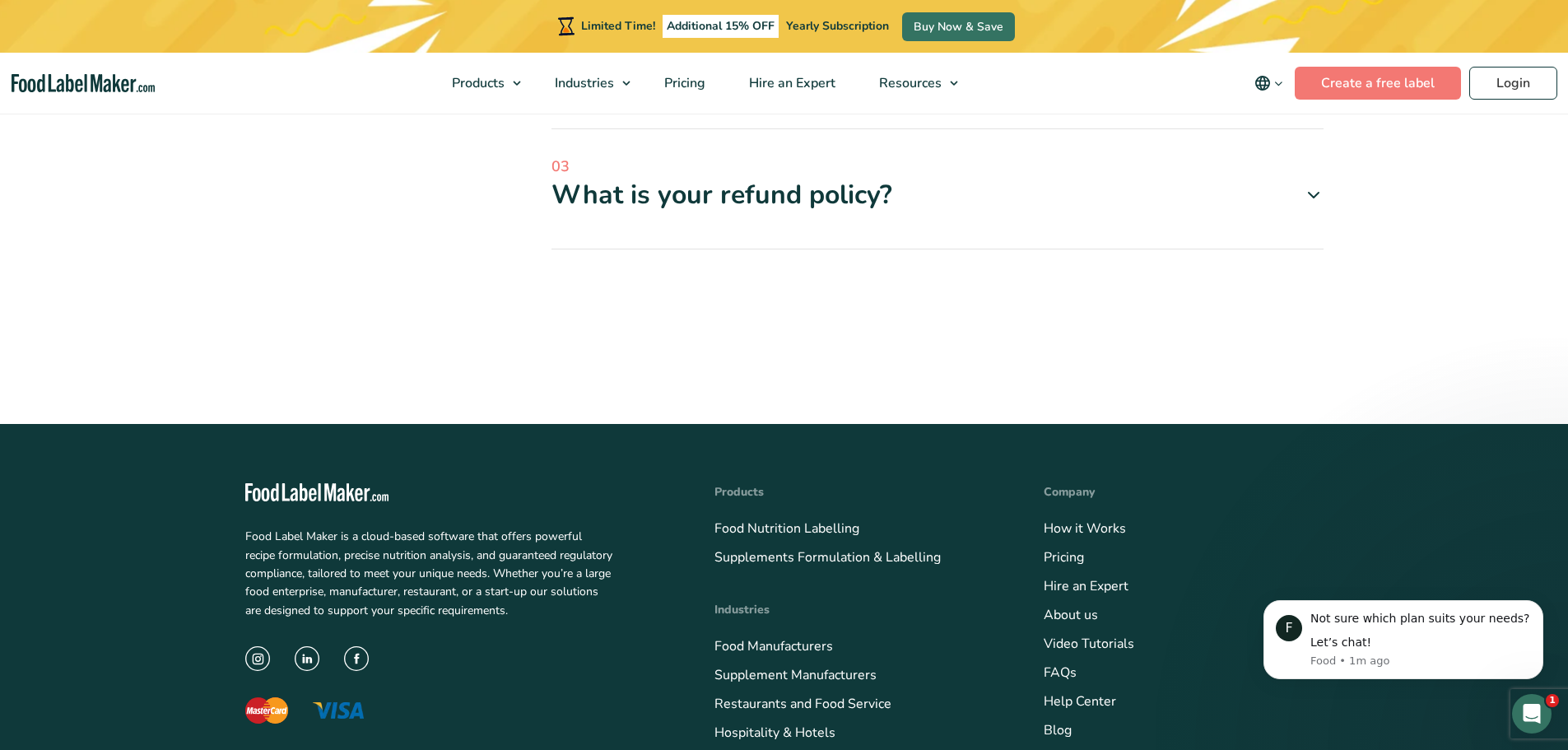
scroll to position [906, 0]
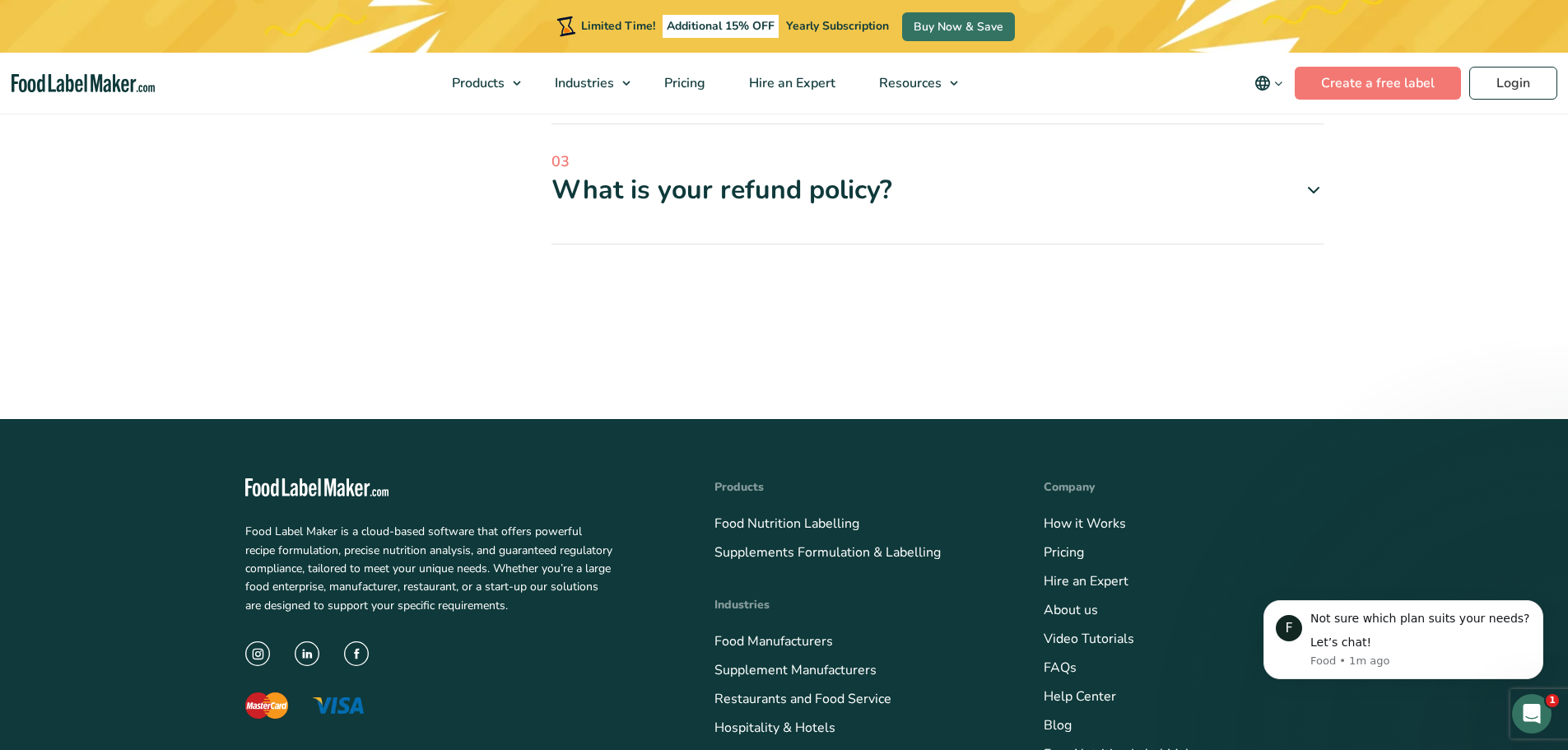
click at [1313, 189] on icon at bounding box center [1313, 190] width 20 height 20
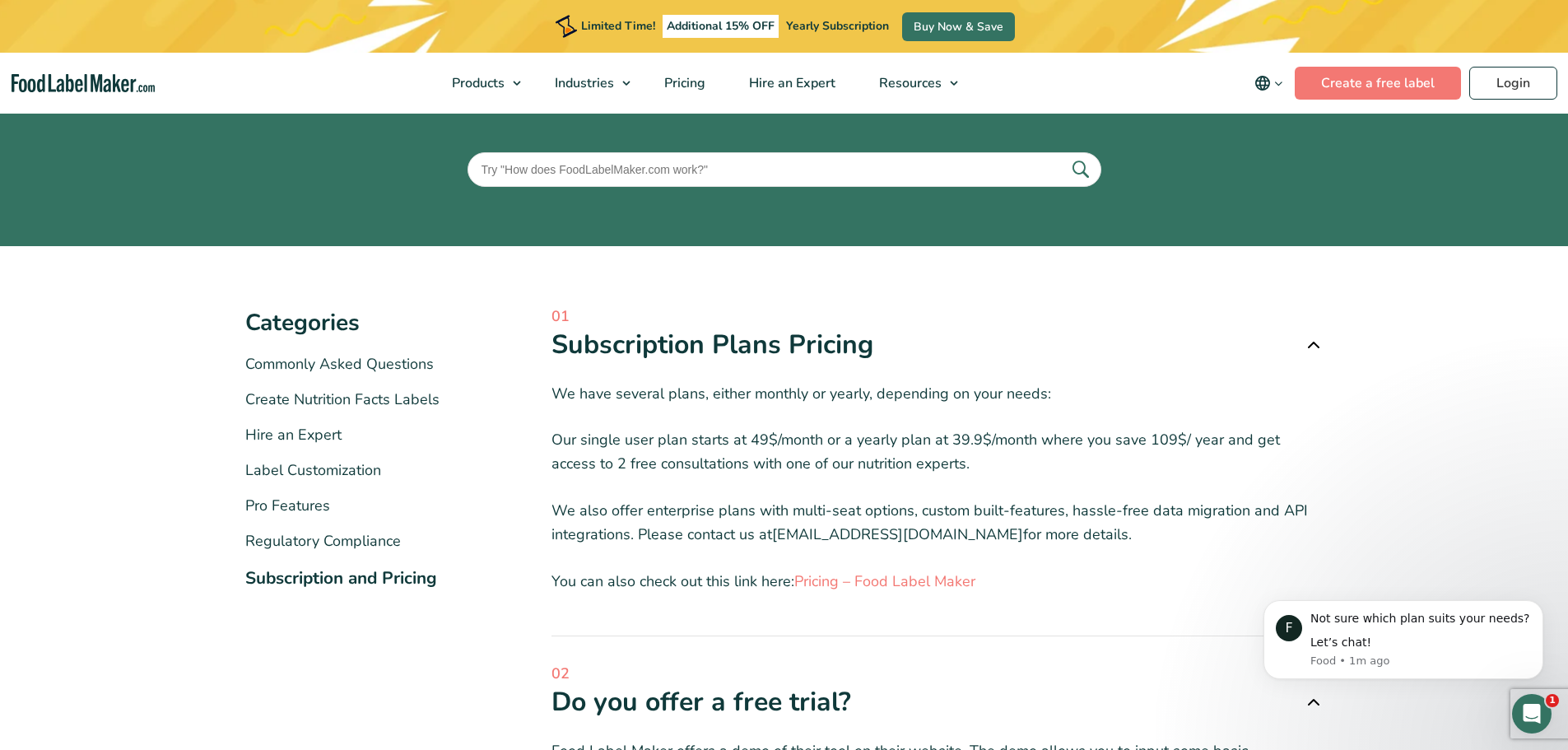
scroll to position [0, 0]
